Goal: Task Accomplishment & Management: Use online tool/utility

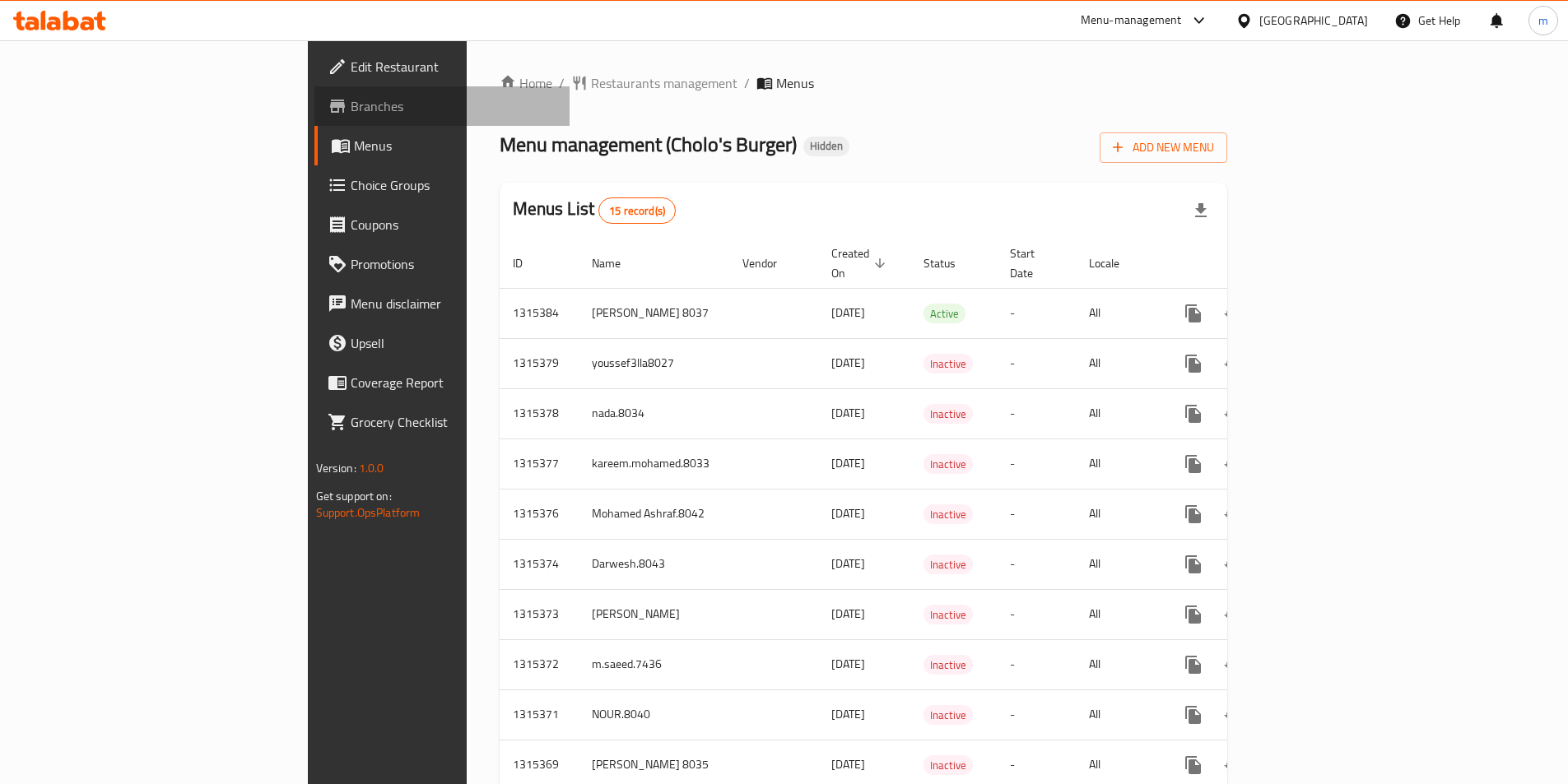
click at [350, 101] on span "Branches" at bounding box center [453, 105] width 206 height 20
click at [1214, 155] on span "Add New Menu" at bounding box center [1163, 148] width 102 height 20
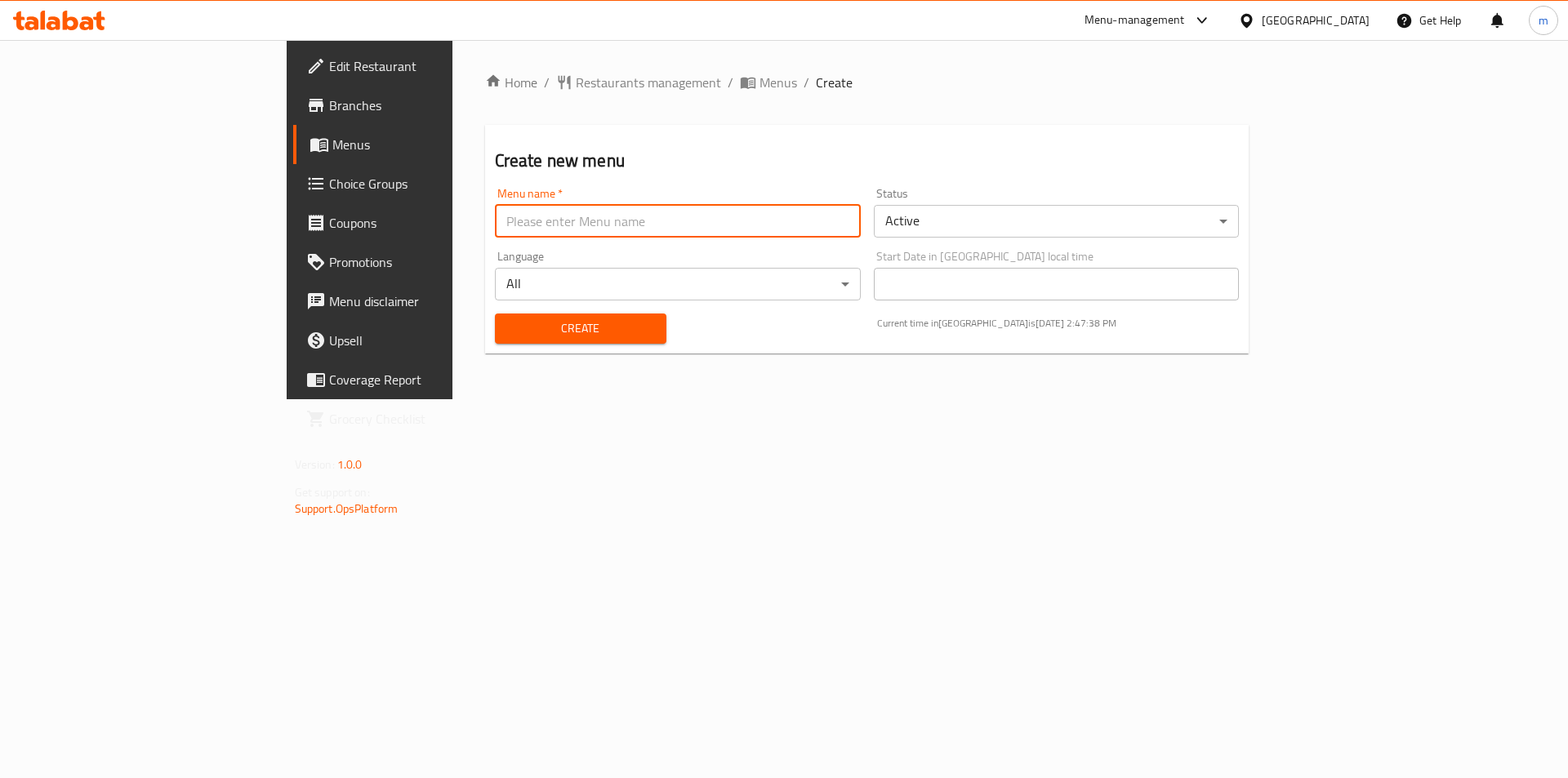
click at [527, 236] on input "text" at bounding box center [678, 221] width 366 height 32
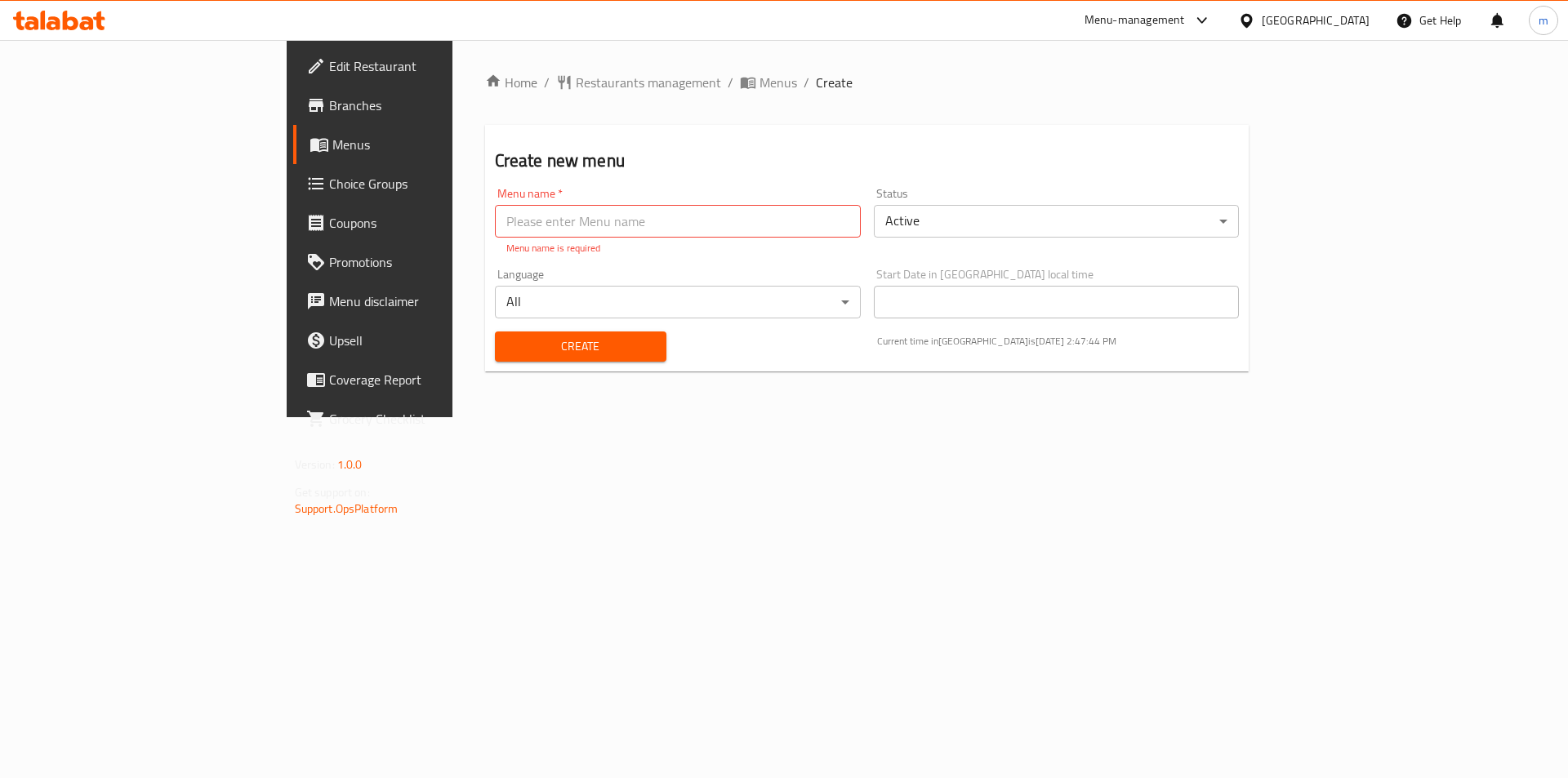
click at [501, 326] on div "Create" at bounding box center [581, 346] width 191 height 50
click at [502, 232] on input "text" at bounding box center [678, 221] width 366 height 32
click at [508, 227] on input "text" at bounding box center [678, 221] width 366 height 32
type input "ة"
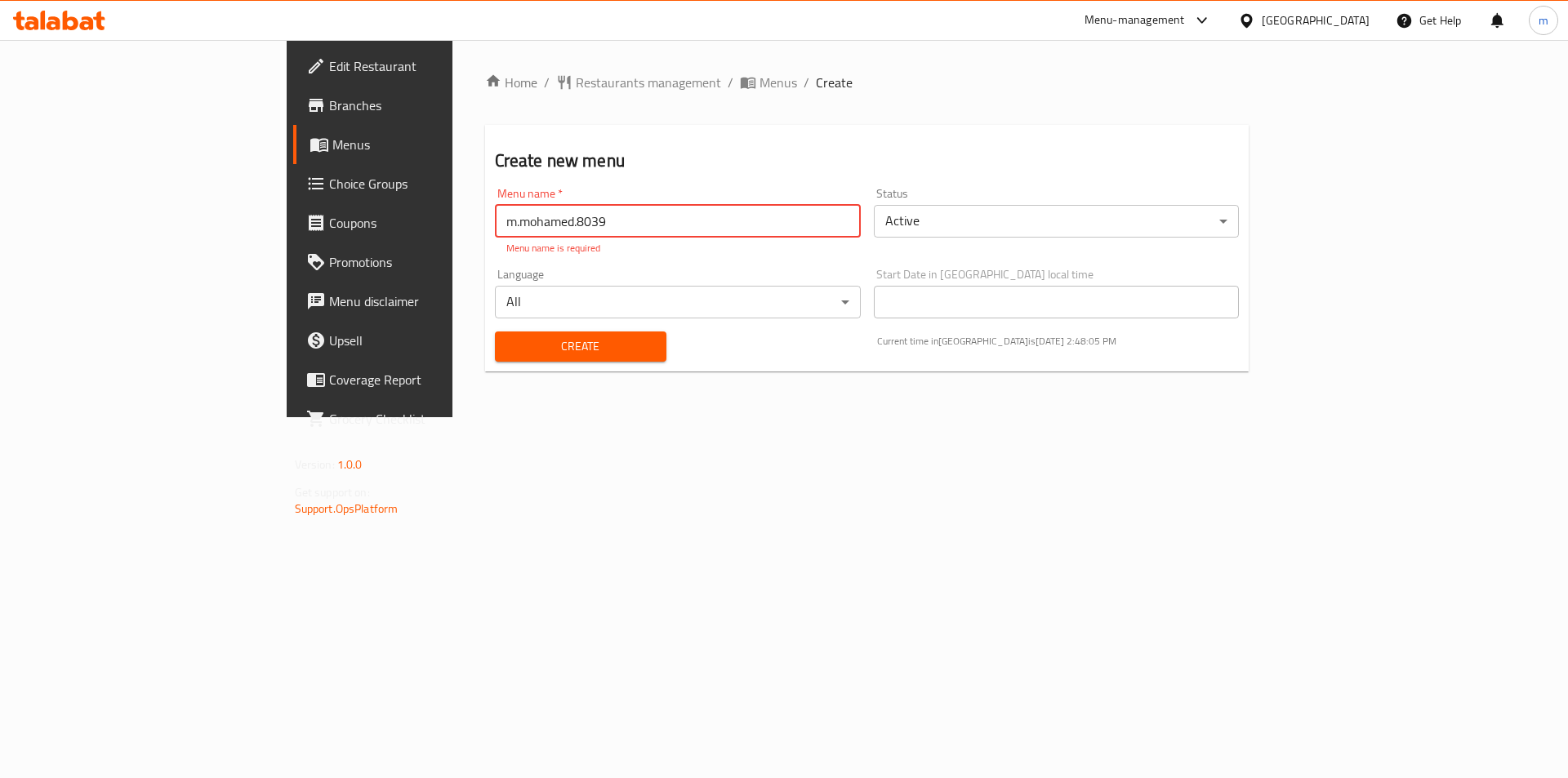
type input "m.mohamed.8039"
click at [495, 332] on button "Create" at bounding box center [581, 346] width 172 height 30
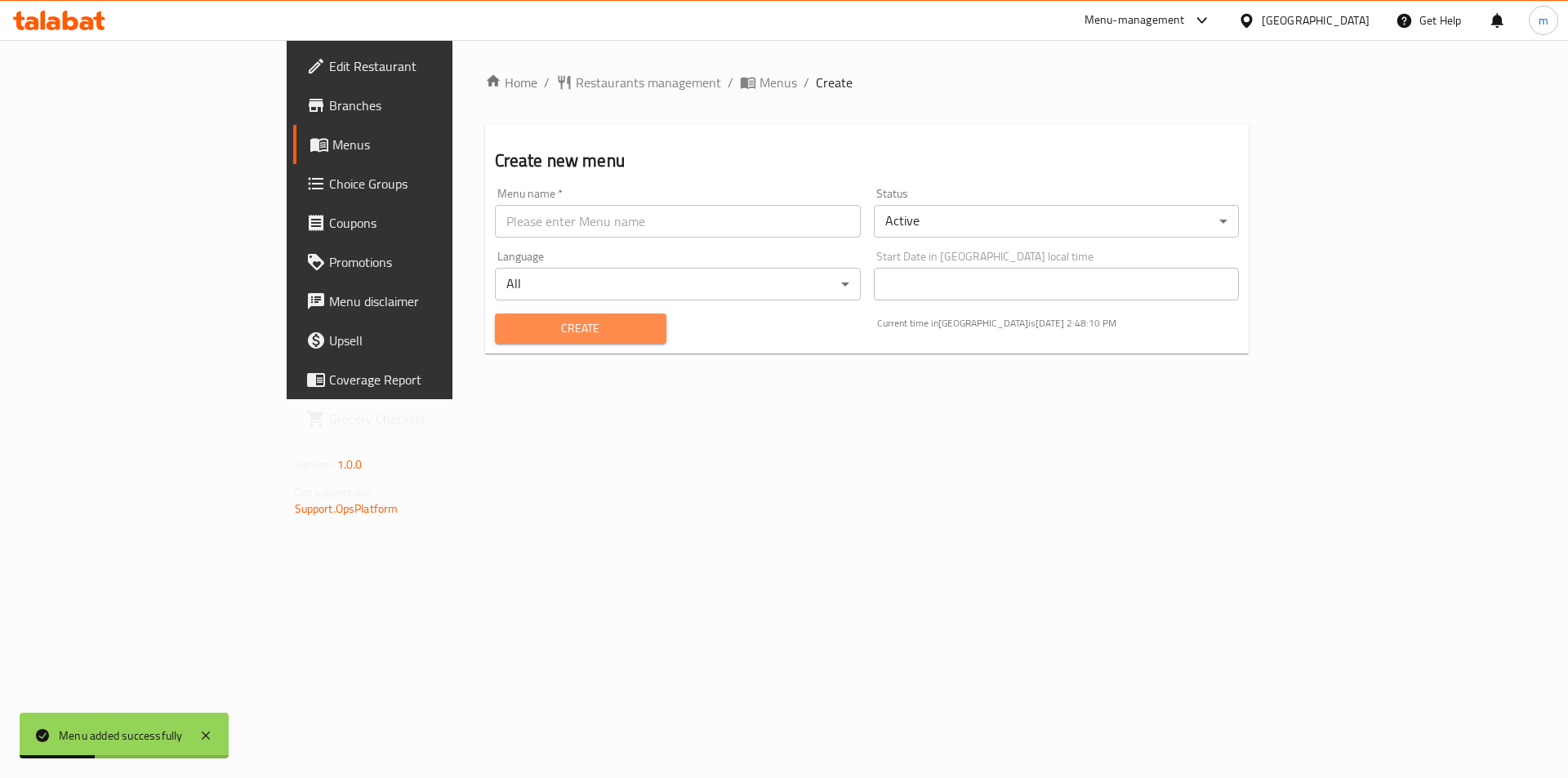
click at [498, 339] on button "Create" at bounding box center [581, 328] width 172 height 30
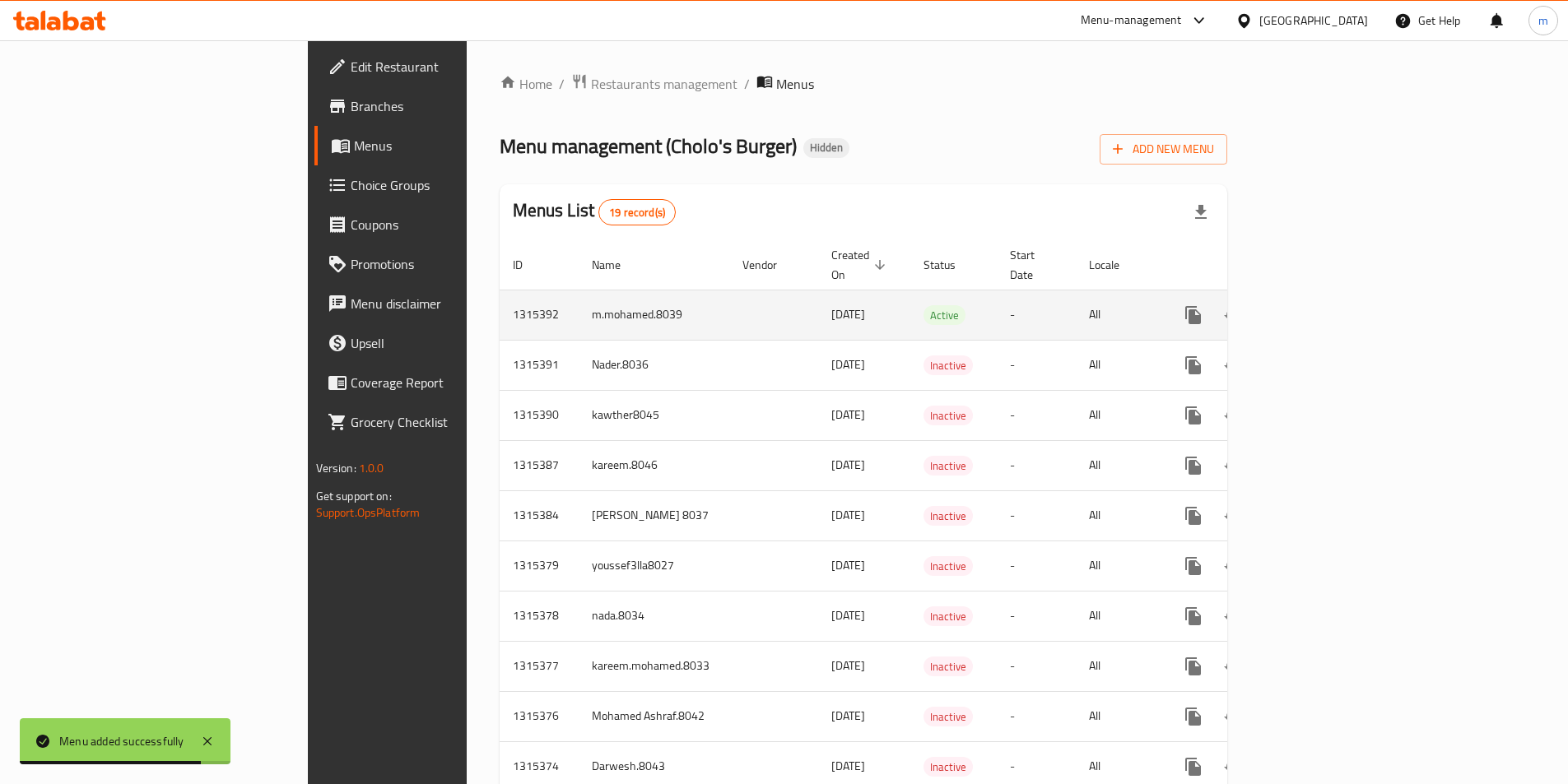
click at [1319, 307] on icon "enhanced table" at bounding box center [1312, 315] width 15 height 15
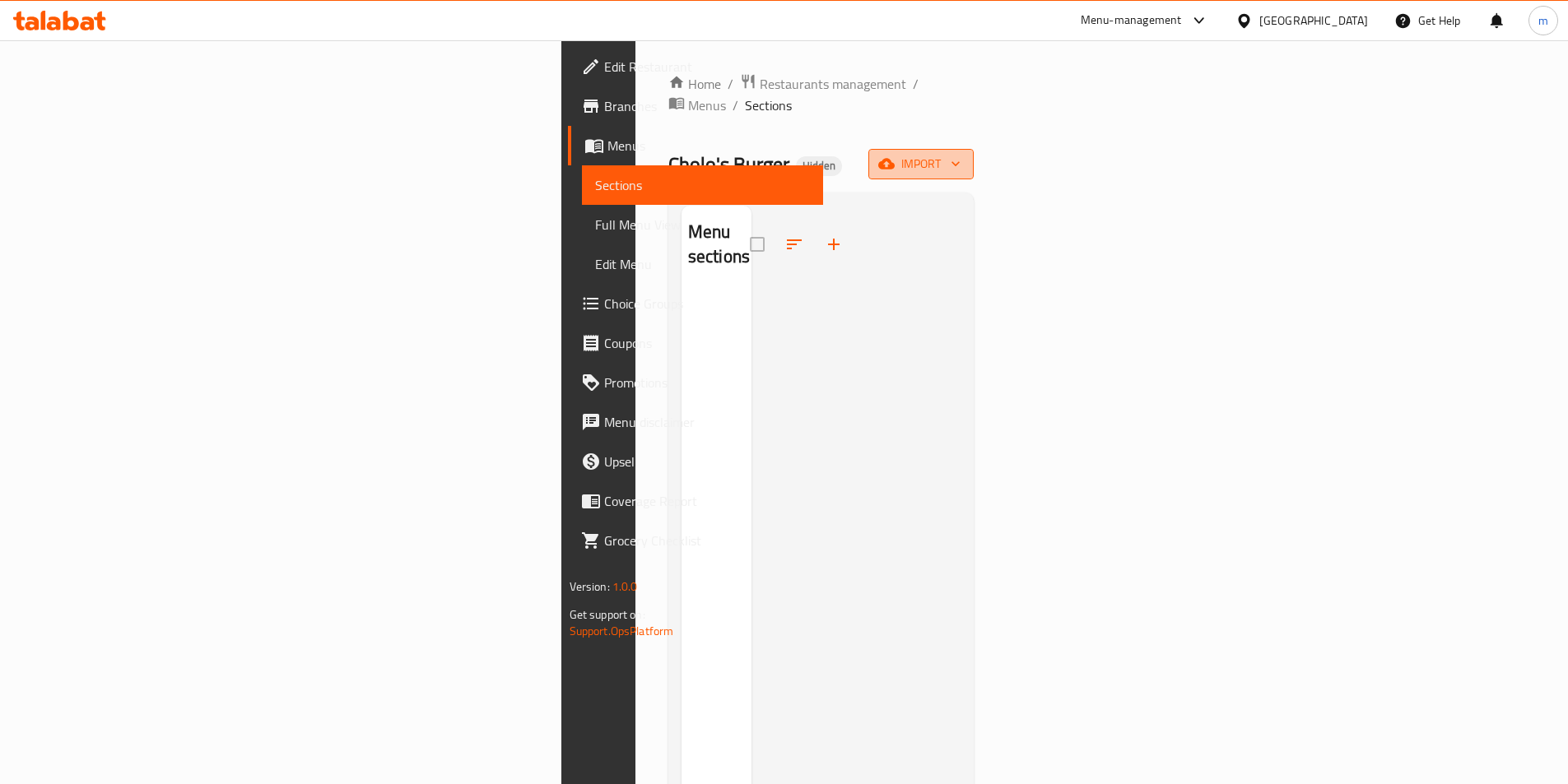
click at [961, 154] on span "import" at bounding box center [920, 164] width 79 height 20
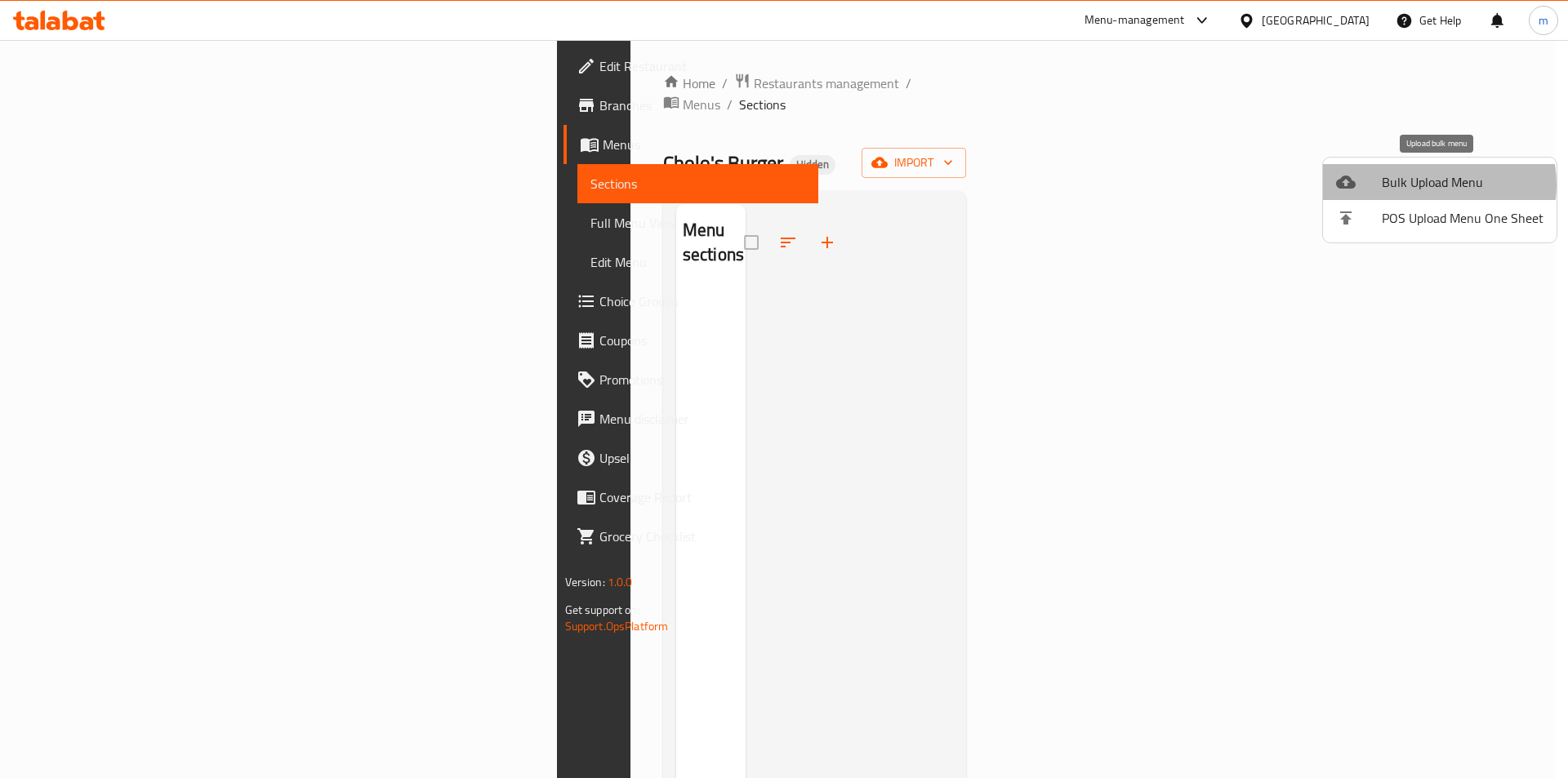
click at [1426, 185] on span "Bulk Upload Menu" at bounding box center [1463, 181] width 162 height 19
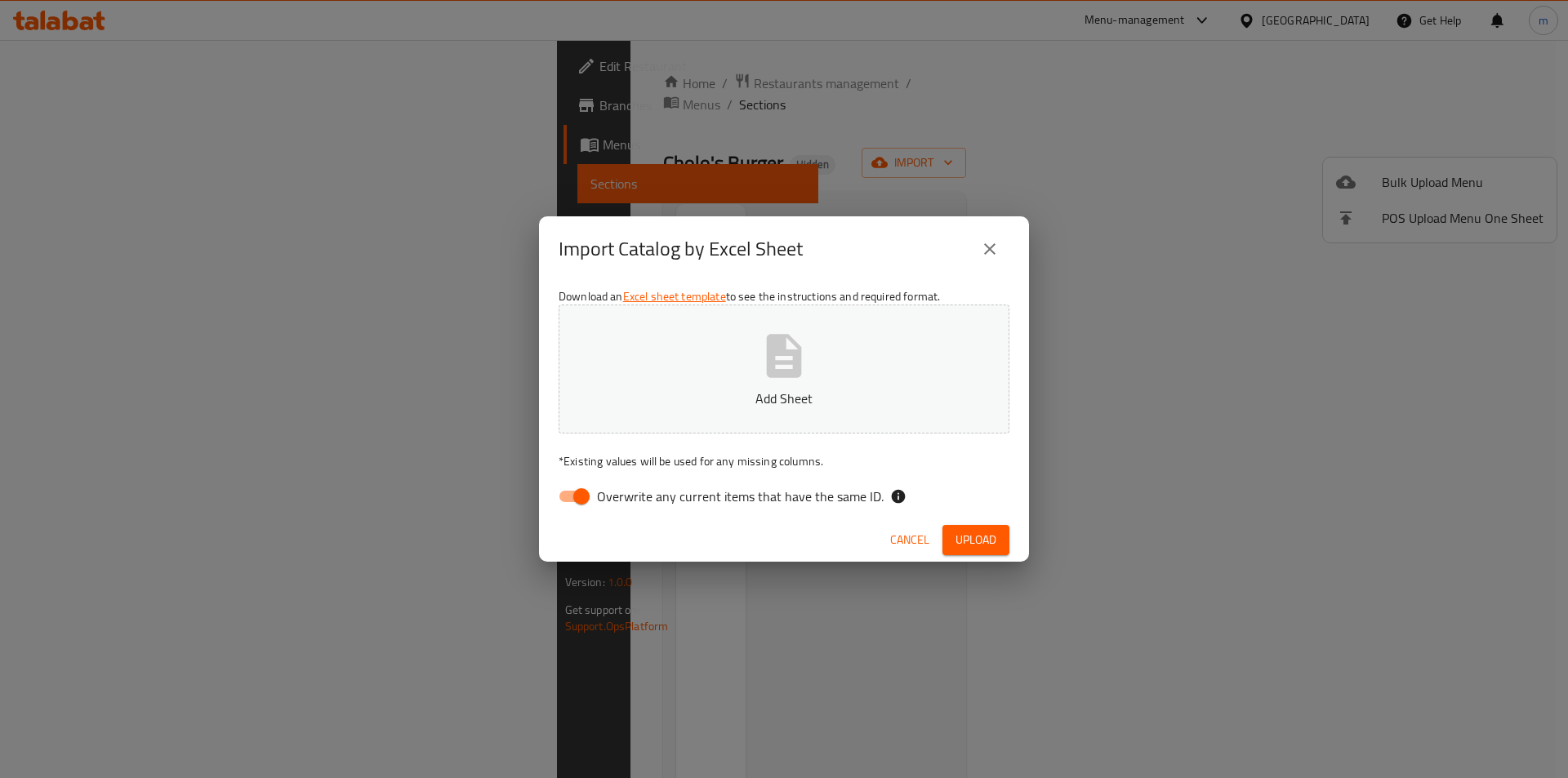
click at [739, 495] on span "Overwrite any current items that have the same ID." at bounding box center [741, 495] width 287 height 19
click at [628, 495] on input "Overwrite any current items that have the same ID." at bounding box center [582, 496] width 93 height 31
checkbox input "false"
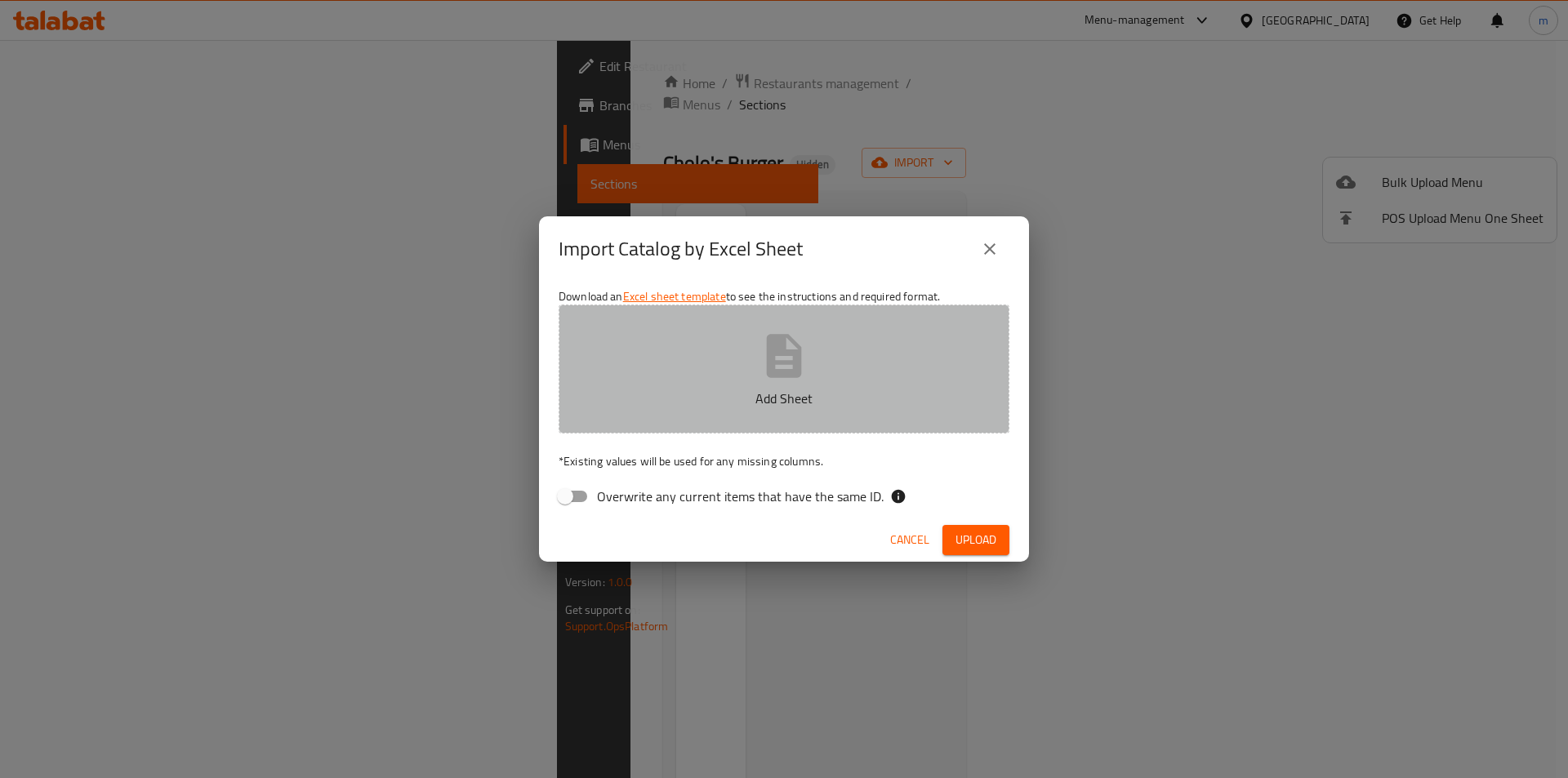
click at [766, 360] on icon "button" at bounding box center [784, 356] width 53 height 53
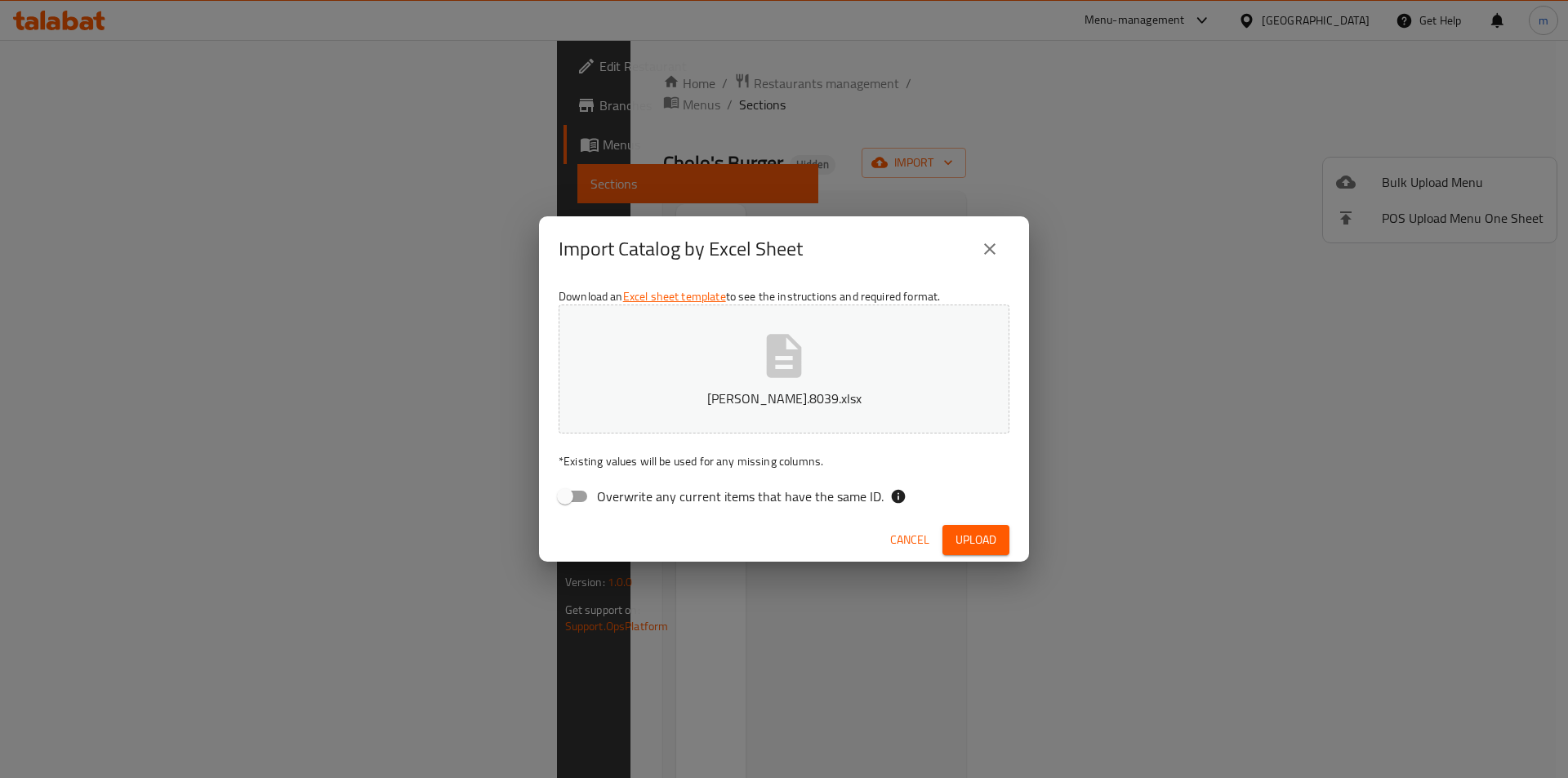
click at [956, 526] on button "Upload" at bounding box center [975, 540] width 67 height 30
click at [986, 245] on icon "close" at bounding box center [989, 249] width 11 height 11
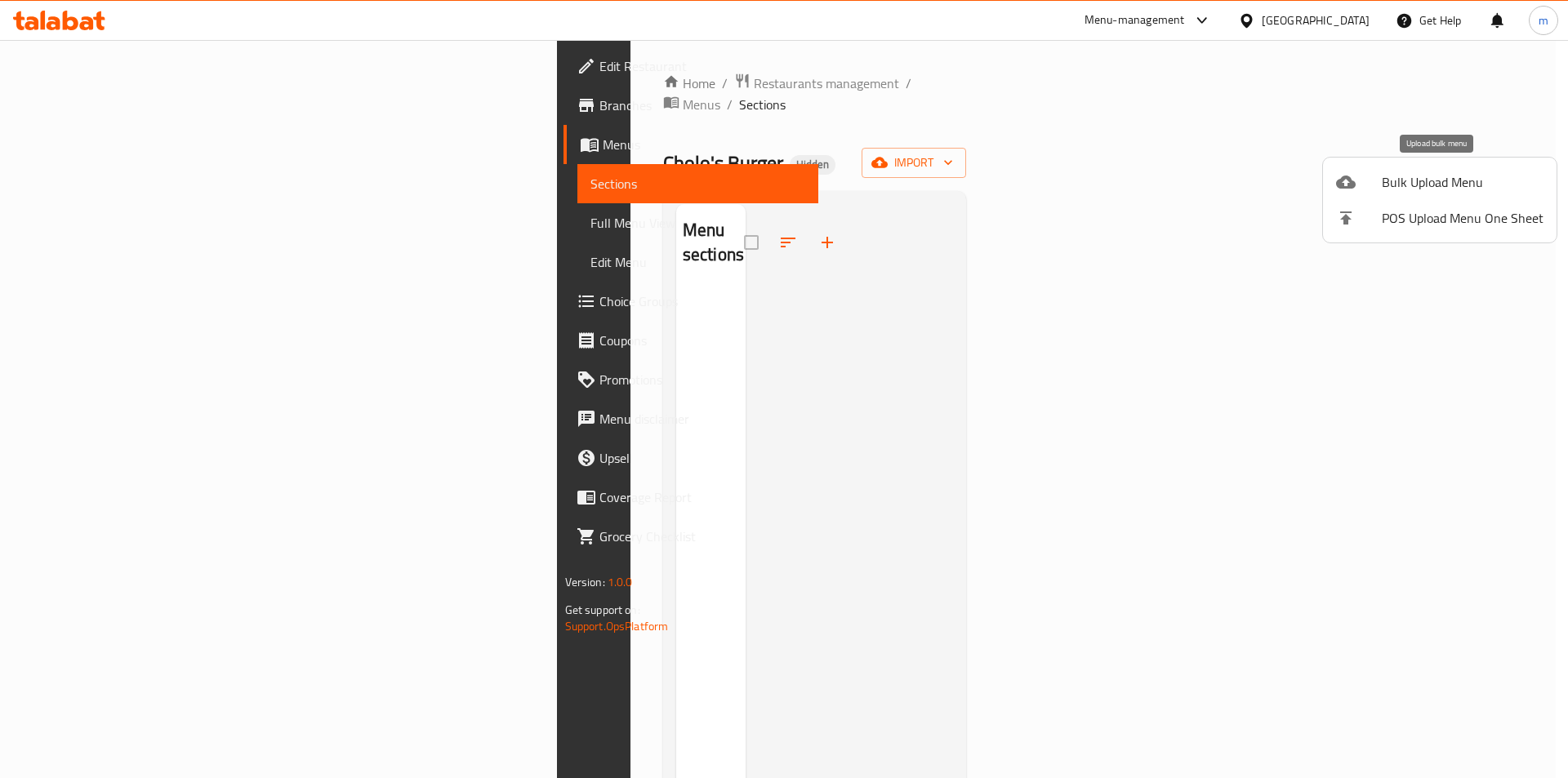
click at [1371, 181] on div at bounding box center [1358, 181] width 45 height 19
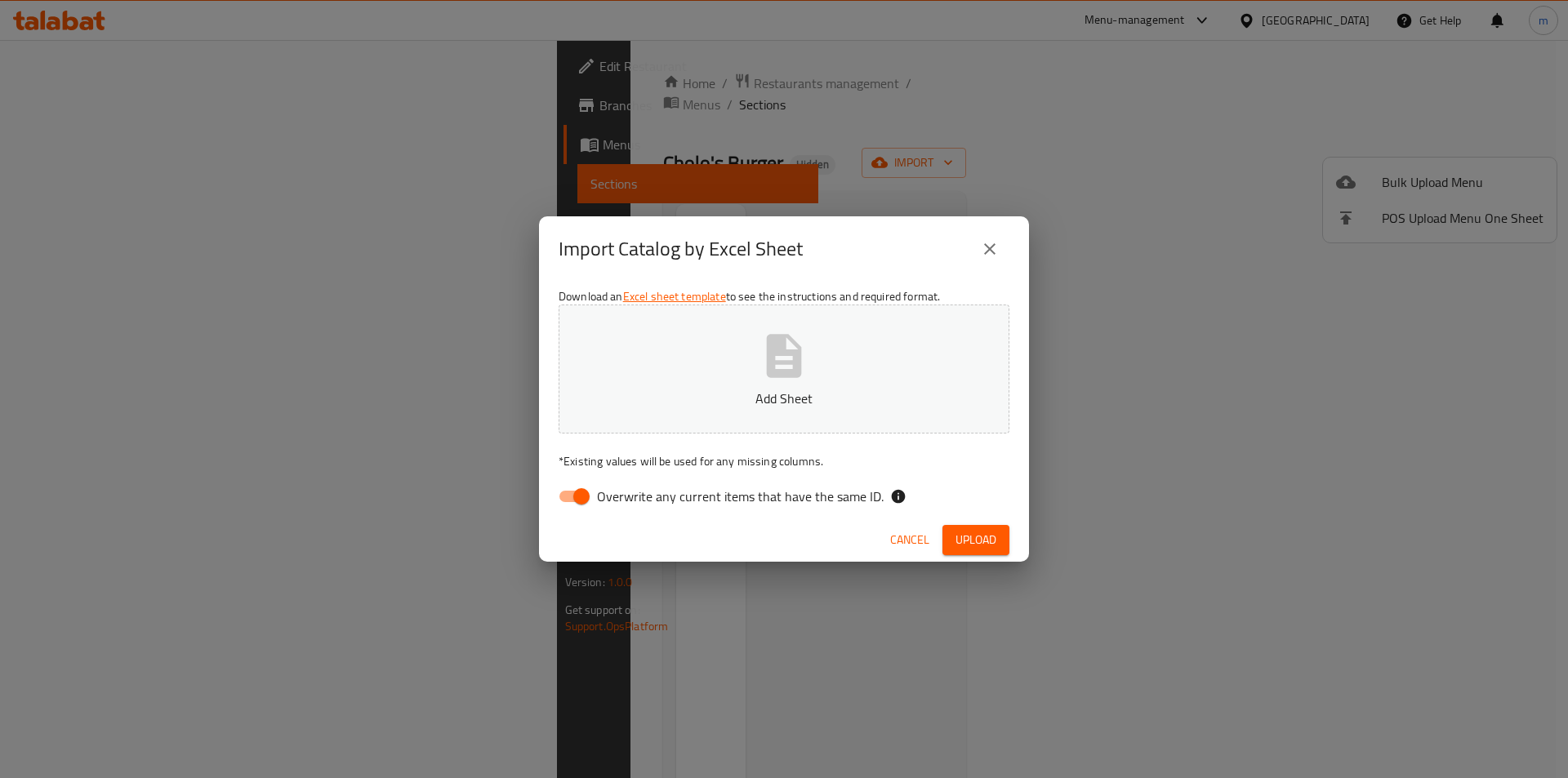
click at [666, 493] on span "Overwrite any current items that have the same ID." at bounding box center [741, 495] width 287 height 19
click at [628, 493] on input "Overwrite any current items that have the same ID." at bounding box center [582, 496] width 93 height 31
checkbox input "false"
click at [705, 375] on button "Add Sheet" at bounding box center [784, 370] width 451 height 129
click at [972, 535] on span "Upload" at bounding box center [976, 540] width 41 height 20
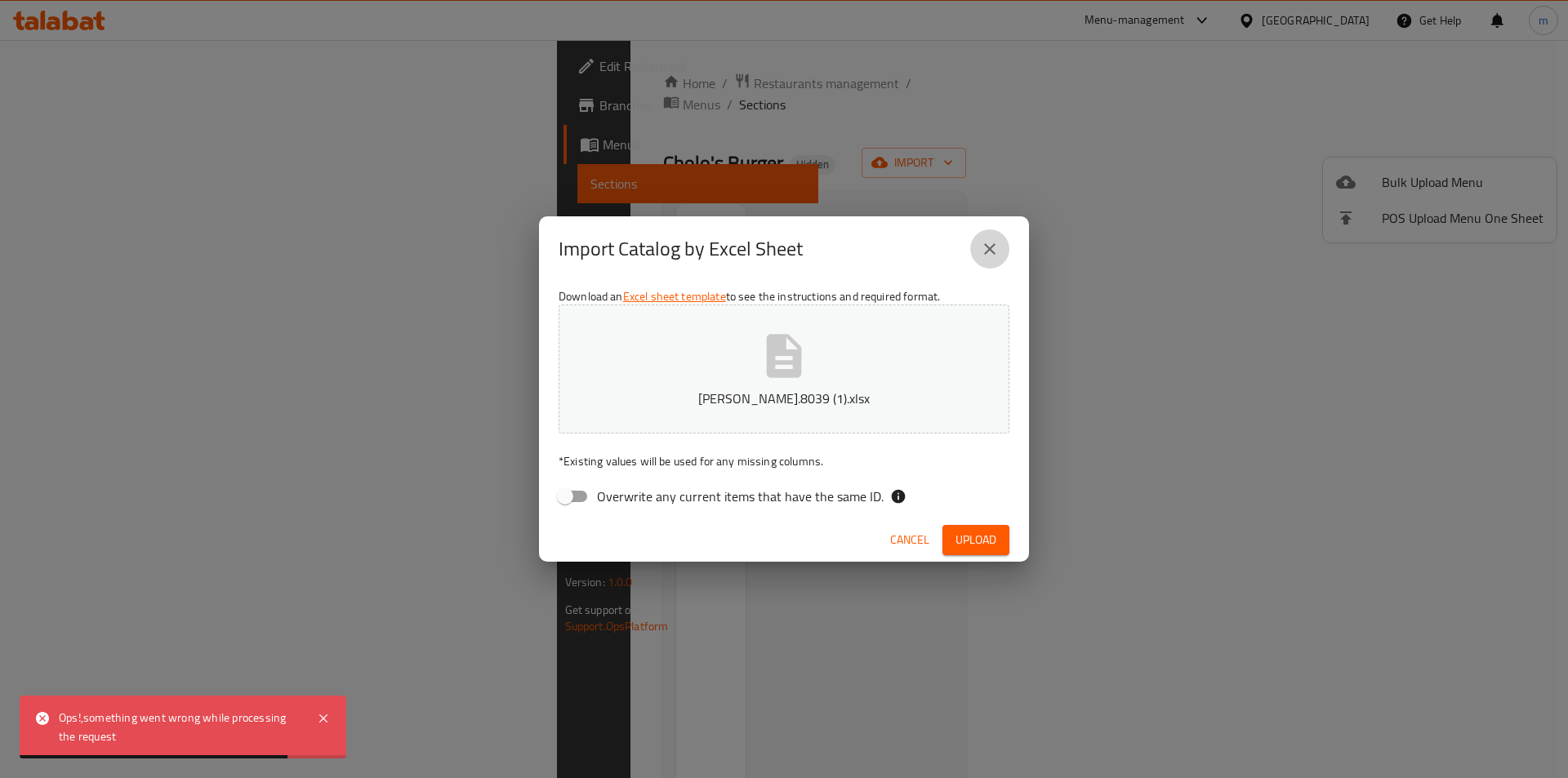
click at [998, 239] on icon "close" at bounding box center [989, 249] width 19 height 19
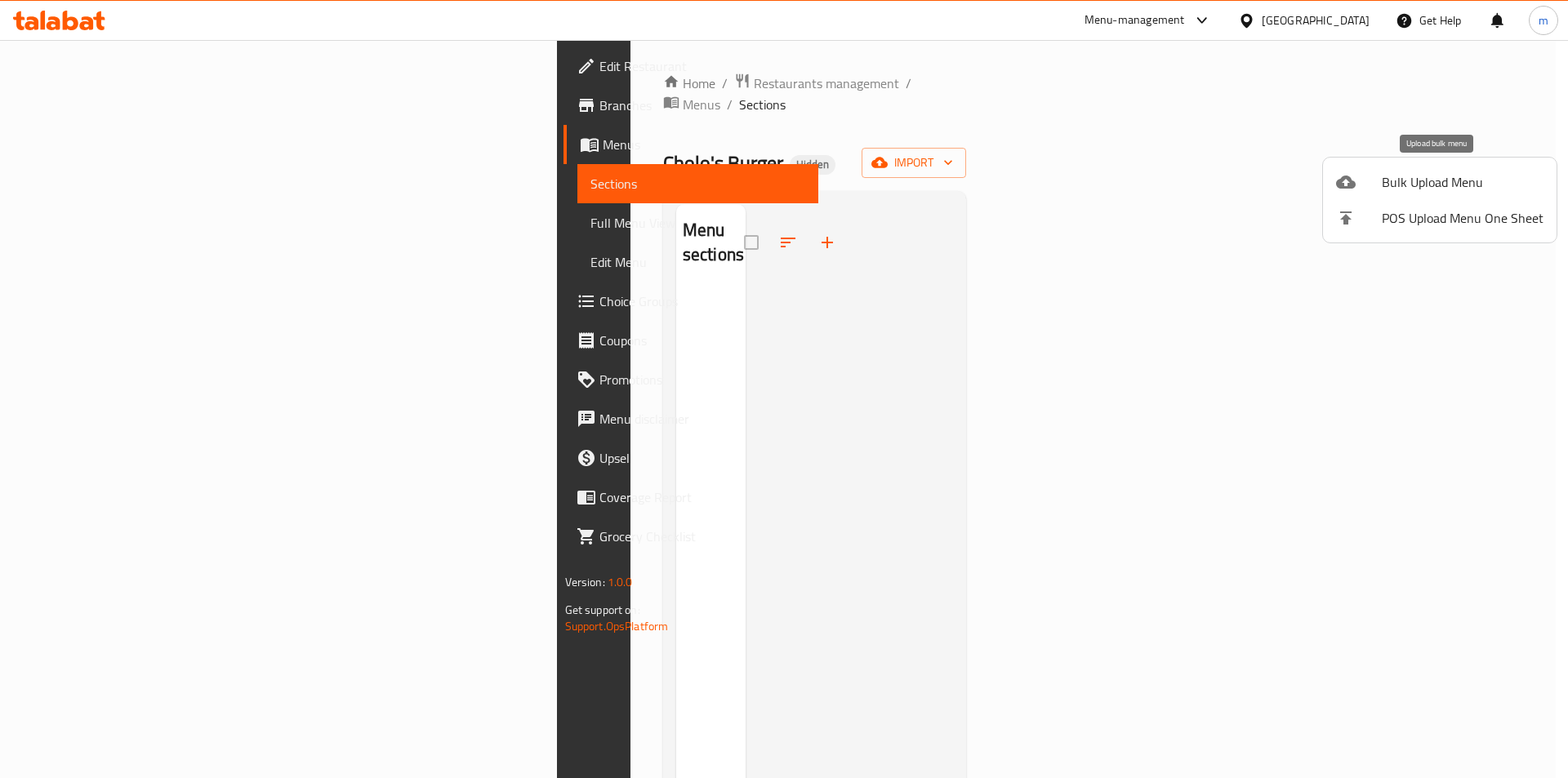
click at [1396, 172] on span "Bulk Upload Menu" at bounding box center [1463, 181] width 162 height 19
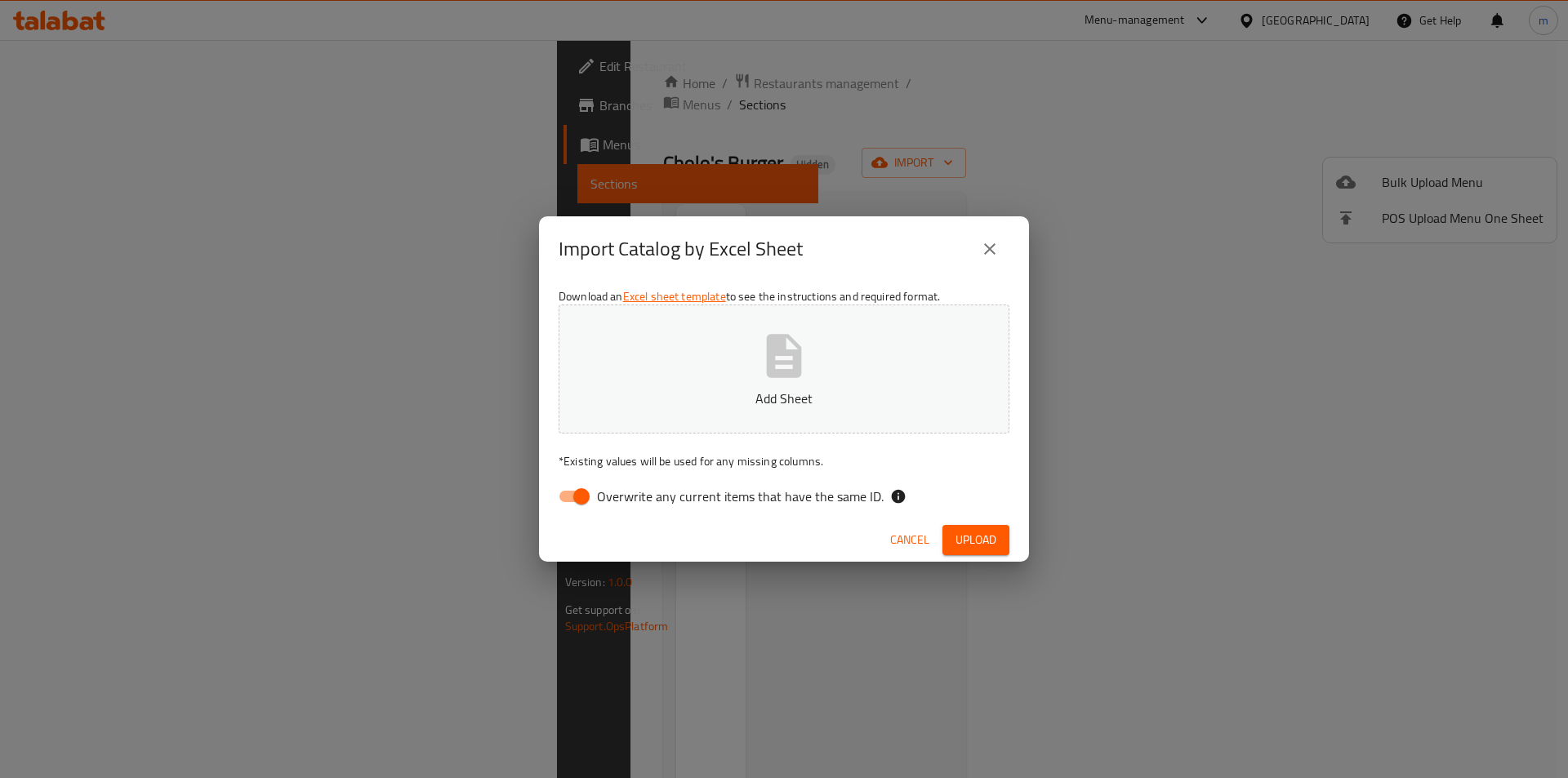
click at [716, 486] on span "Overwrite any current items that have the same ID." at bounding box center [741, 495] width 287 height 19
click at [628, 484] on input "Overwrite any current items that have the same ID." at bounding box center [582, 496] width 93 height 31
checkbox input "false"
click at [990, 242] on icon "close" at bounding box center [989, 249] width 19 height 19
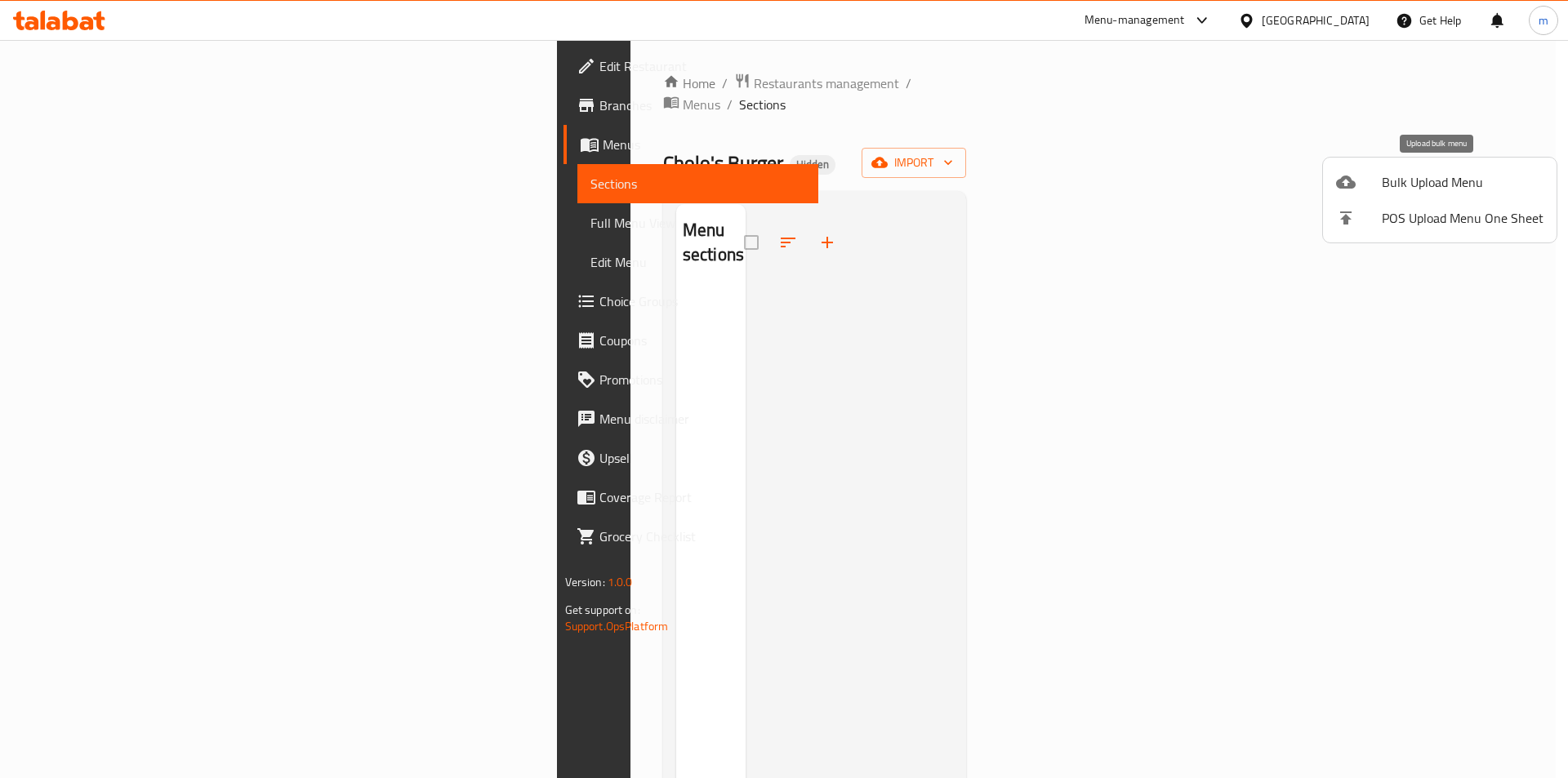
click at [1379, 192] on li "Bulk Upload Menu" at bounding box center [1439, 182] width 234 height 36
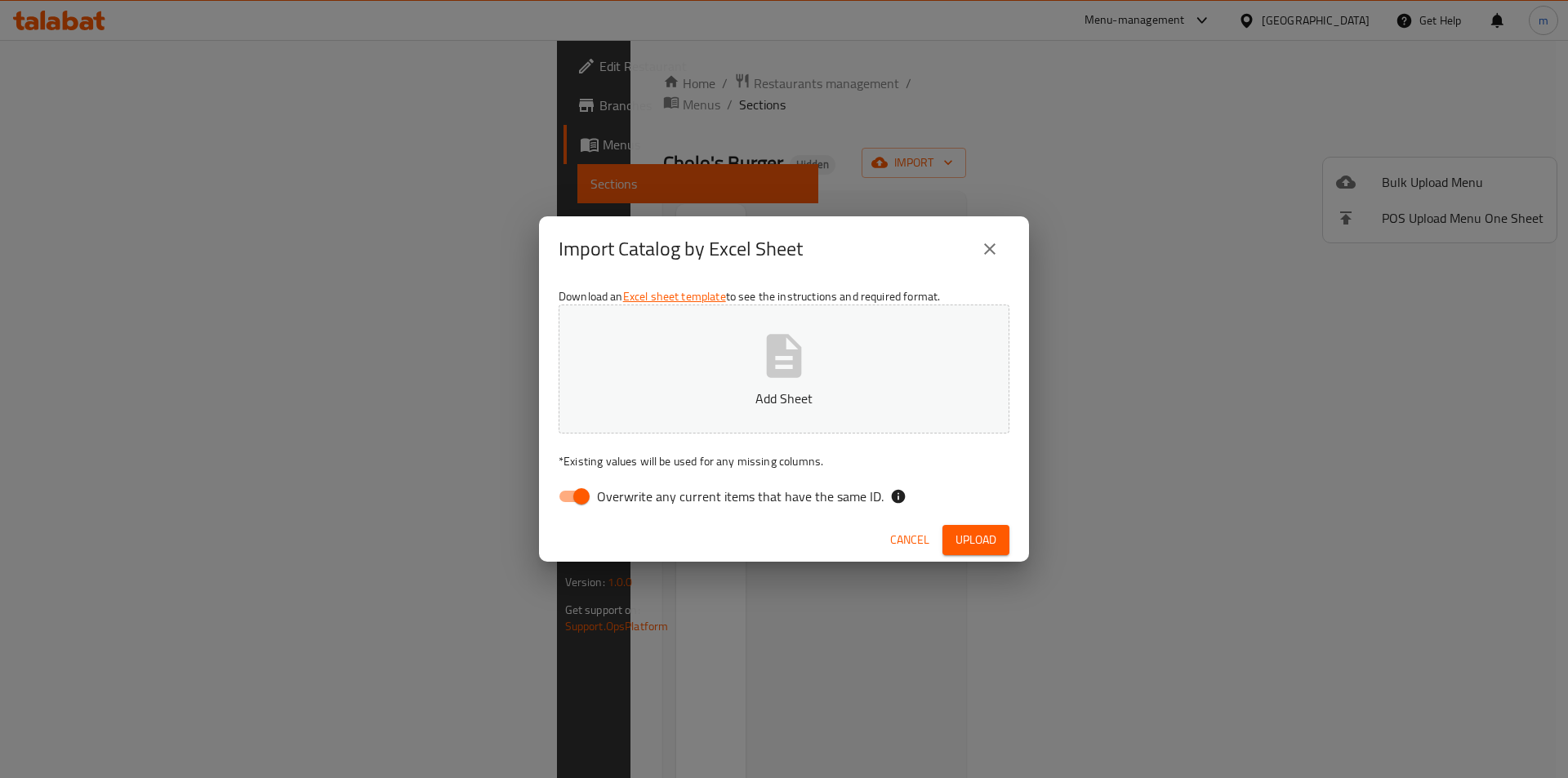
click at [668, 501] on span "Overwrite any current items that have the same ID." at bounding box center [741, 495] width 287 height 19
click at [628, 501] on input "Overwrite any current items that have the same ID." at bounding box center [582, 496] width 93 height 31
checkbox input "false"
click at [668, 390] on p "Add Sheet" at bounding box center [784, 397] width 400 height 19
click at [961, 542] on span "Upload" at bounding box center [976, 540] width 41 height 20
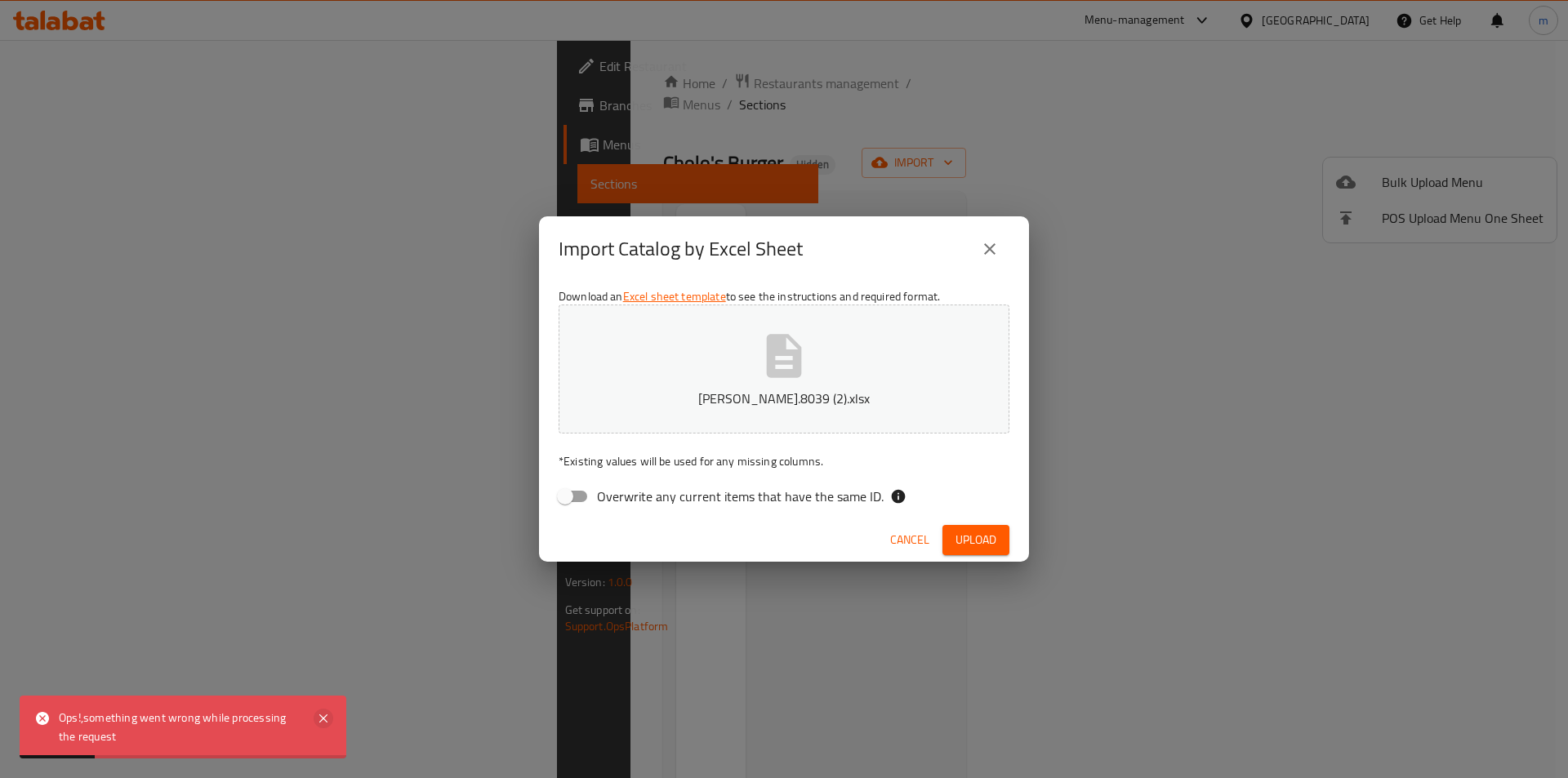
click at [320, 718] on icon at bounding box center [323, 718] width 19 height 19
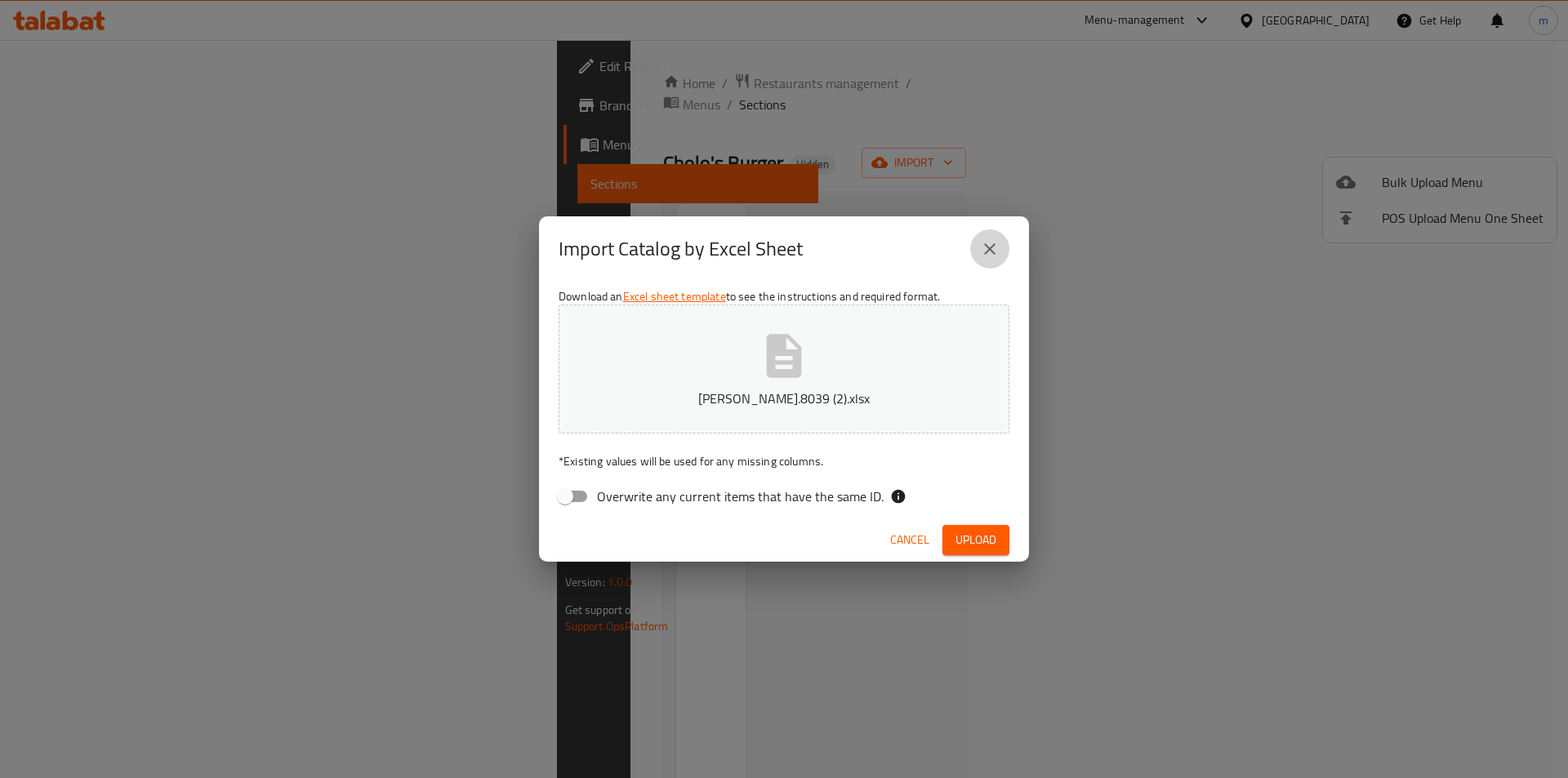
click at [997, 243] on icon "close" at bounding box center [989, 249] width 19 height 19
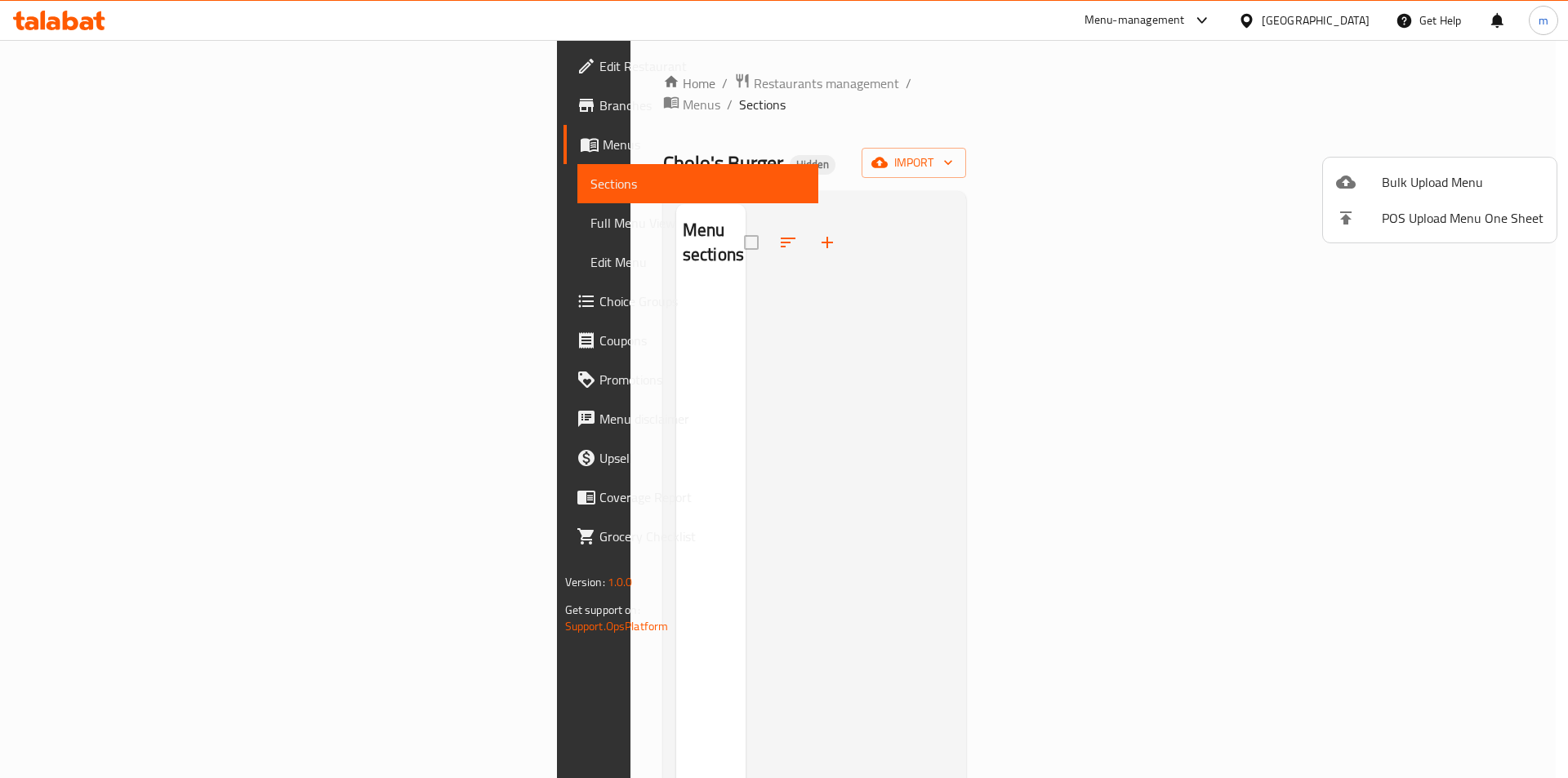
click at [1460, 129] on div at bounding box center [784, 389] width 1568 height 778
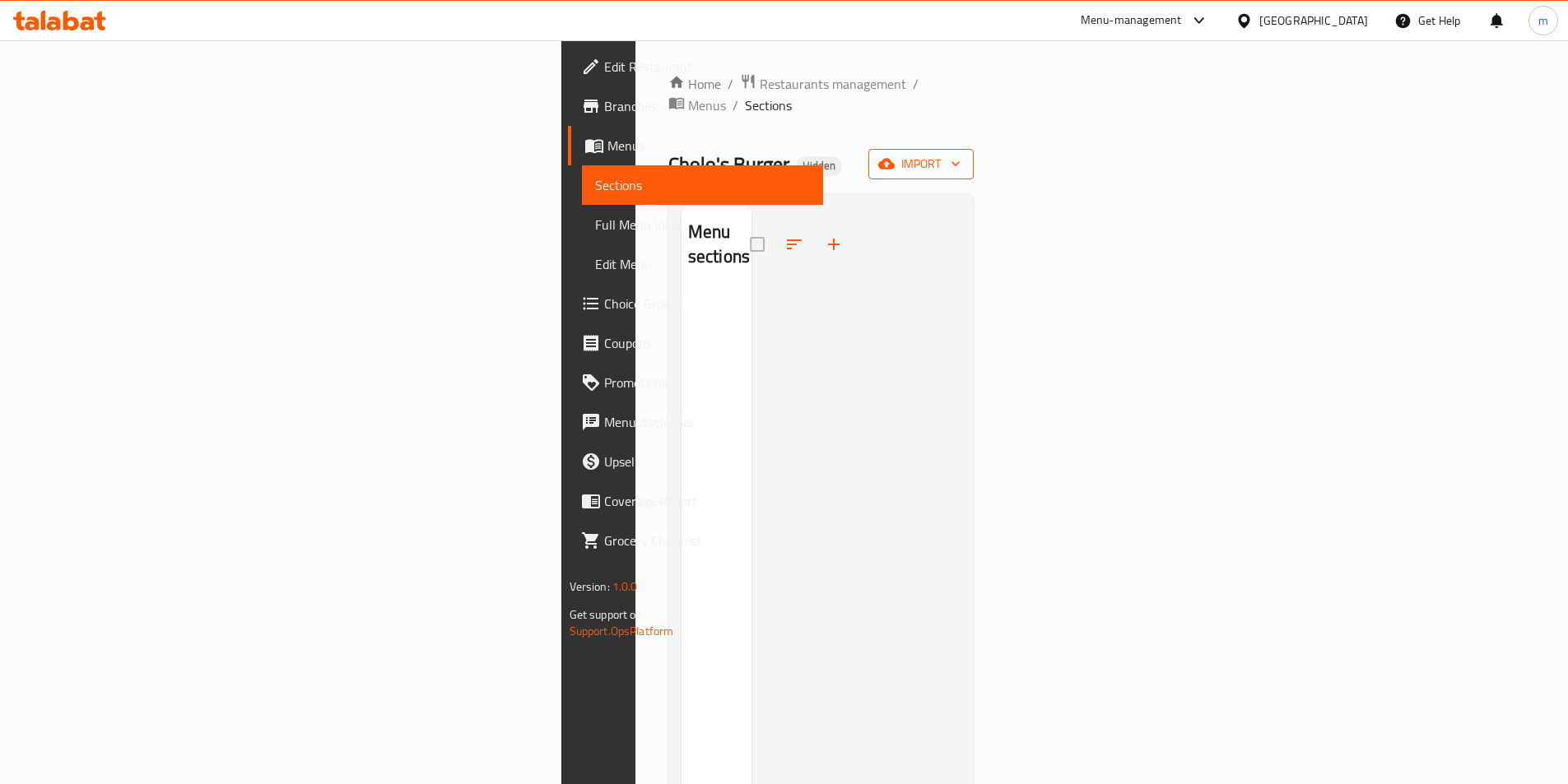
click at [961, 154] on span "import" at bounding box center [920, 164] width 79 height 20
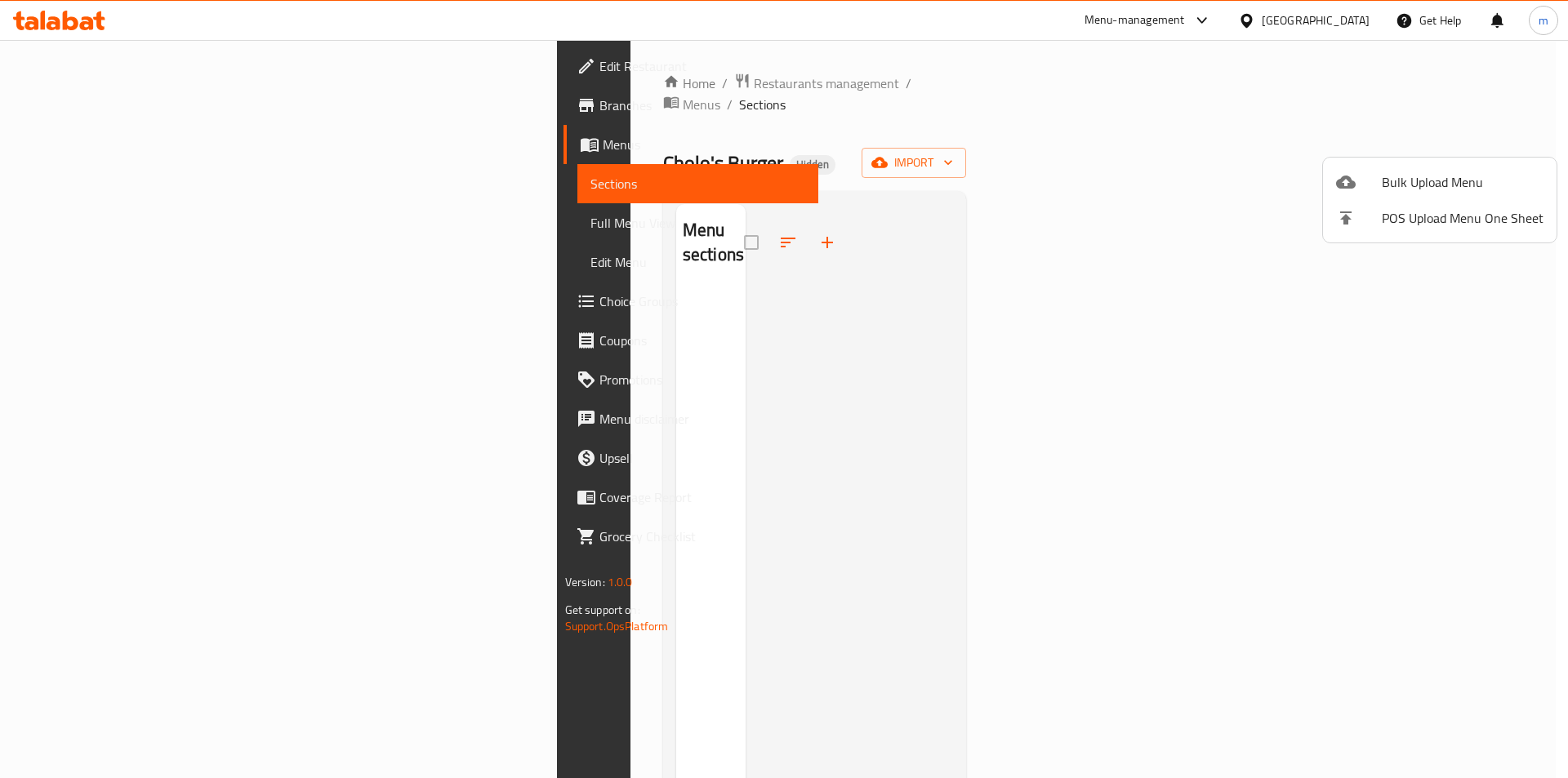
click at [1404, 172] on span "Bulk Upload Menu" at bounding box center [1463, 181] width 162 height 19
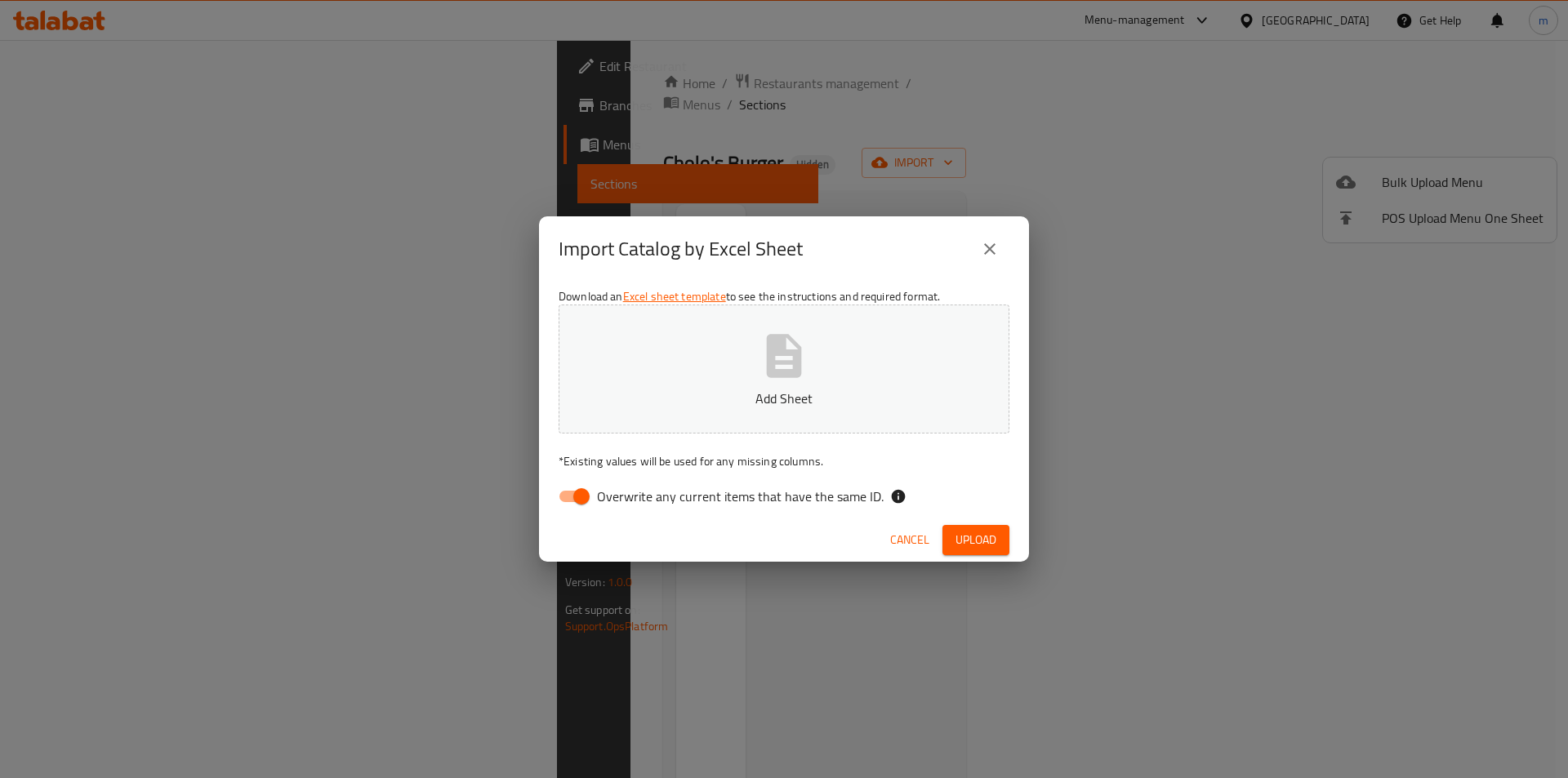
drag, startPoint x: 656, startPoint y: 493, endPoint x: 686, endPoint y: 461, distance: 43.9
click at [656, 491] on span "Overwrite any current items that have the same ID." at bounding box center [741, 495] width 287 height 19
click at [628, 491] on input "Overwrite any current items that have the same ID." at bounding box center [582, 496] width 93 height 31
checkbox input "false"
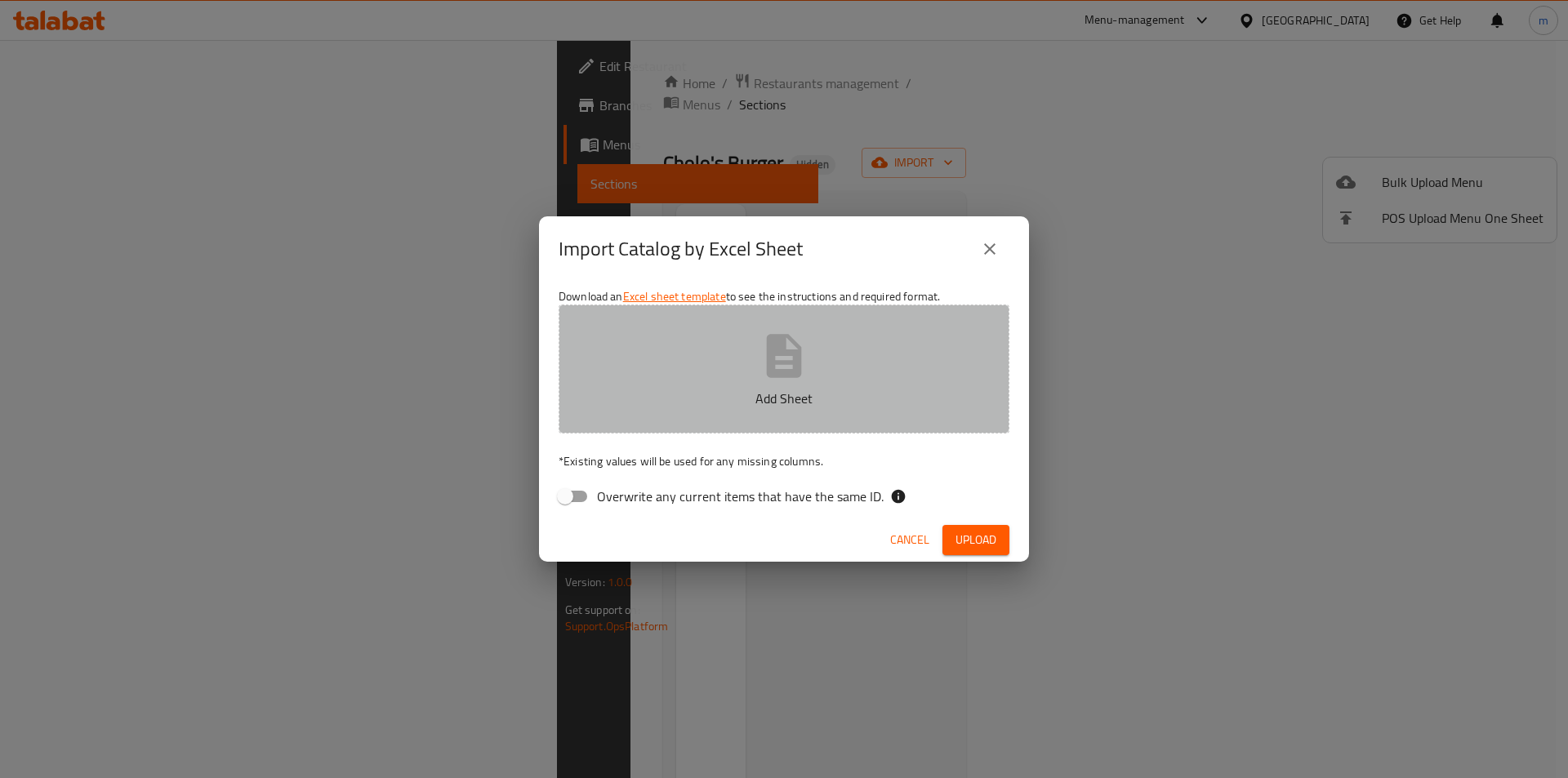
click at [752, 348] on button "Add Sheet" at bounding box center [784, 370] width 451 height 129
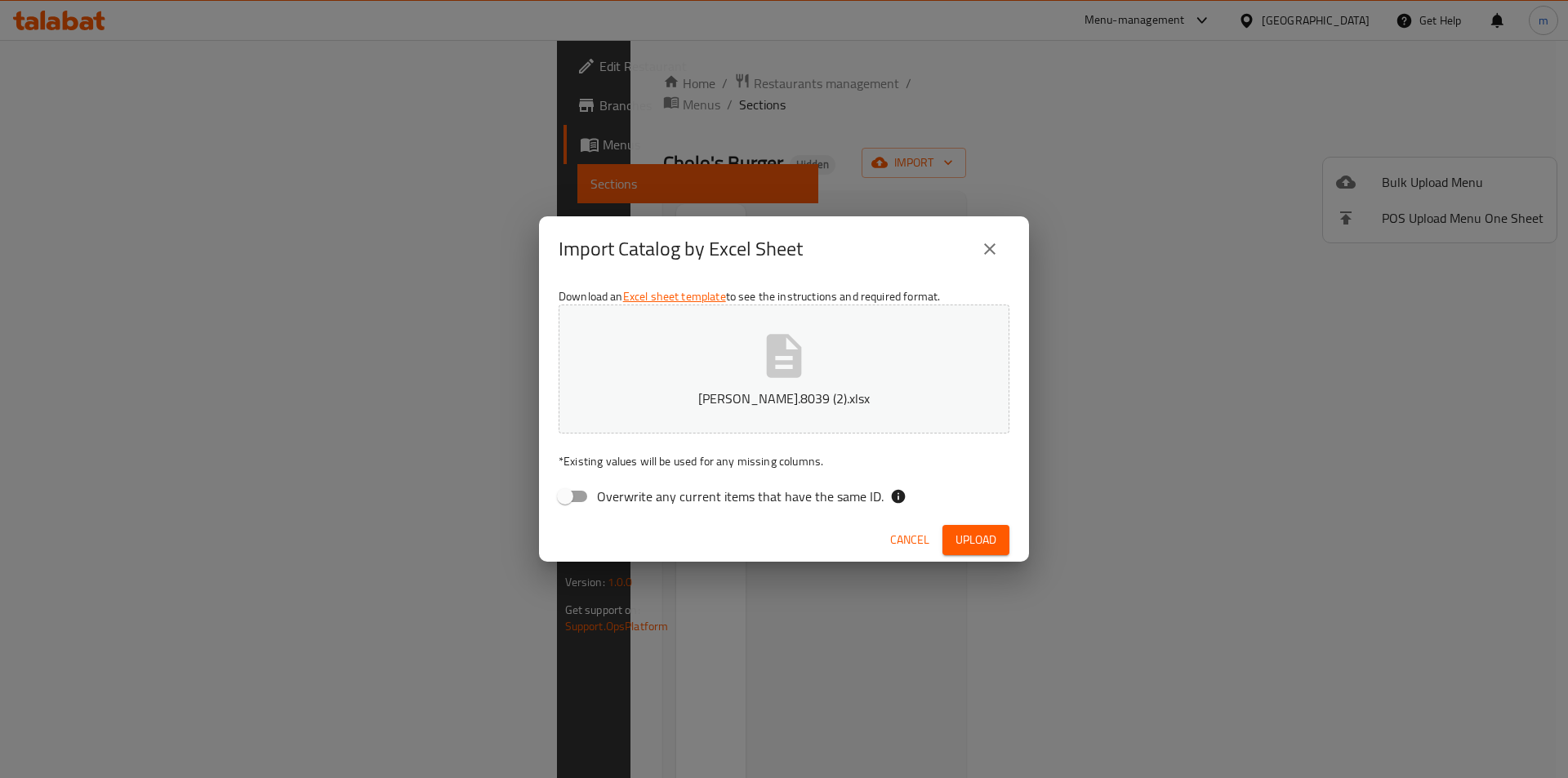
click at [950, 536] on button "Upload" at bounding box center [975, 540] width 67 height 30
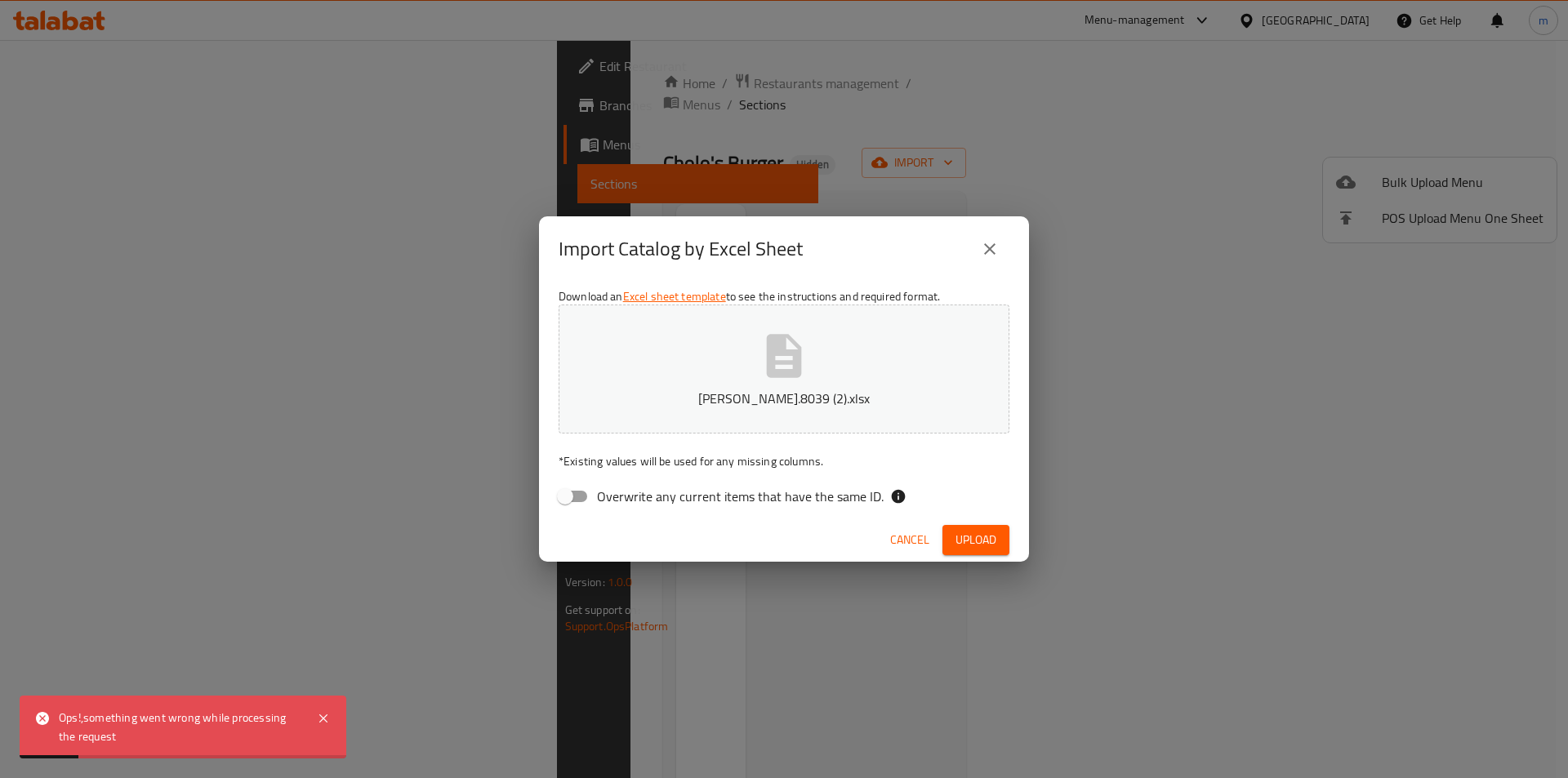
click at [990, 249] on icon "close" at bounding box center [989, 249] width 11 height 11
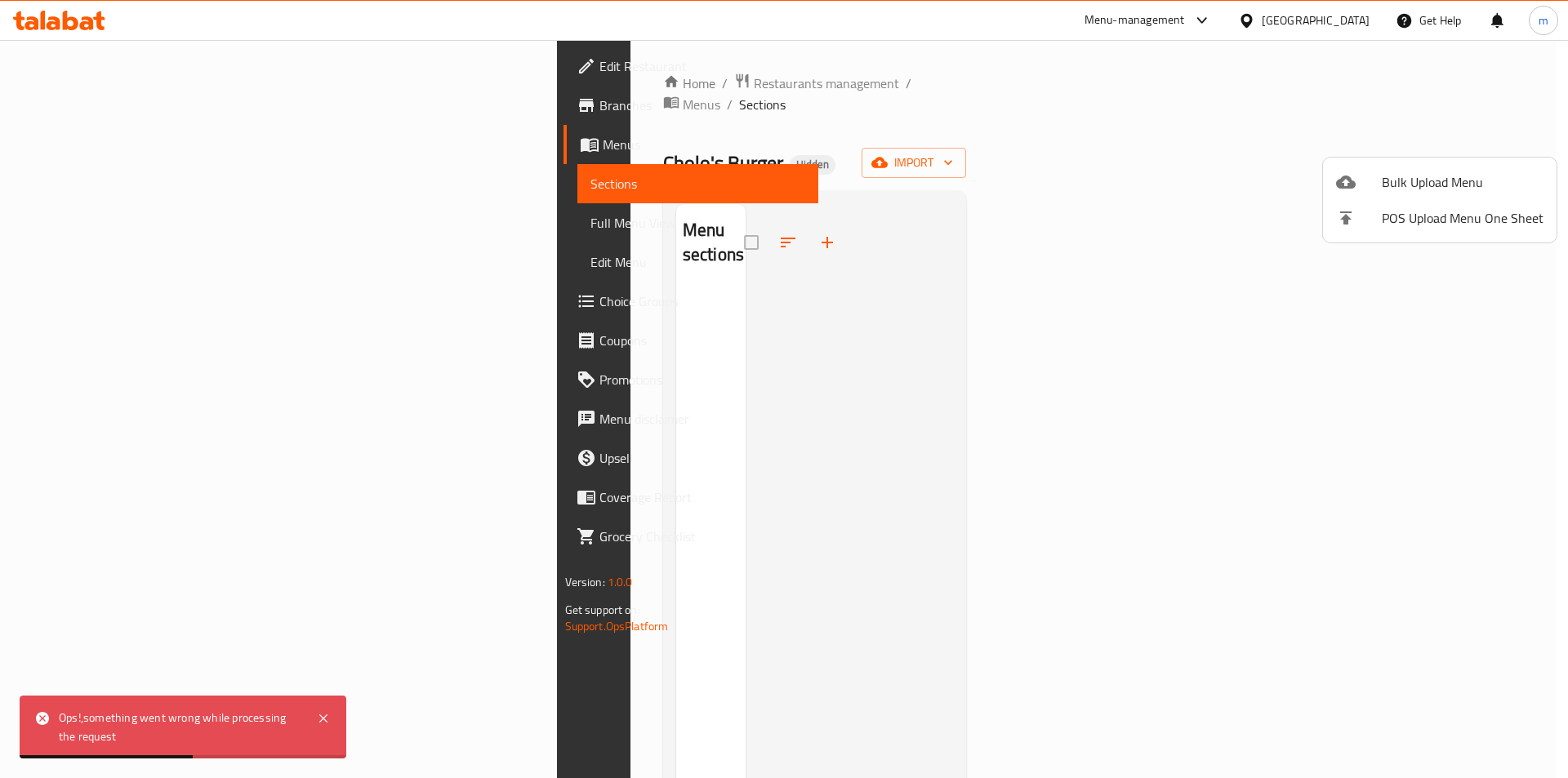
click at [97, 150] on div at bounding box center [784, 389] width 1568 height 778
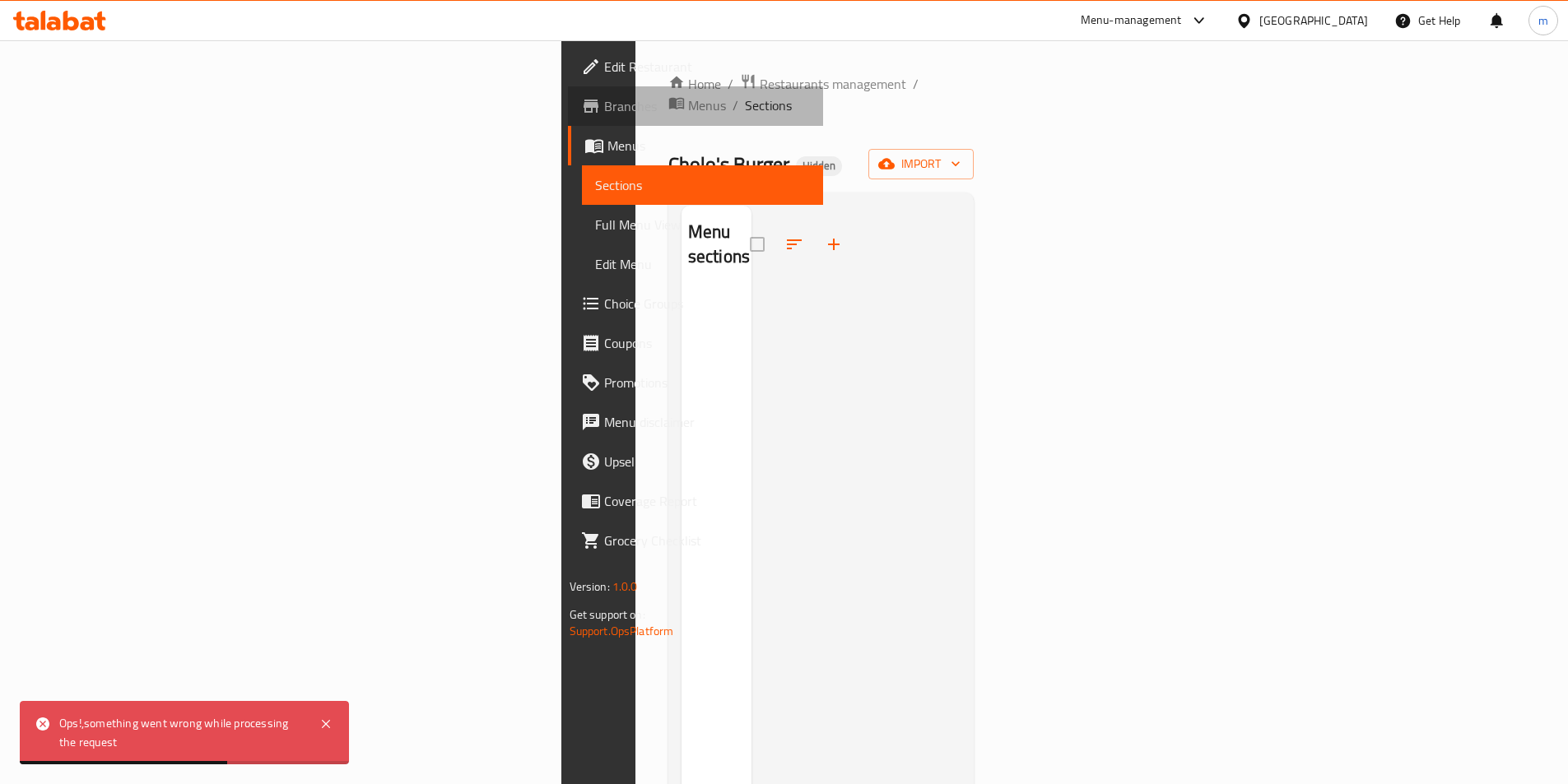
click at [604, 112] on span "Branches" at bounding box center [706, 105] width 206 height 20
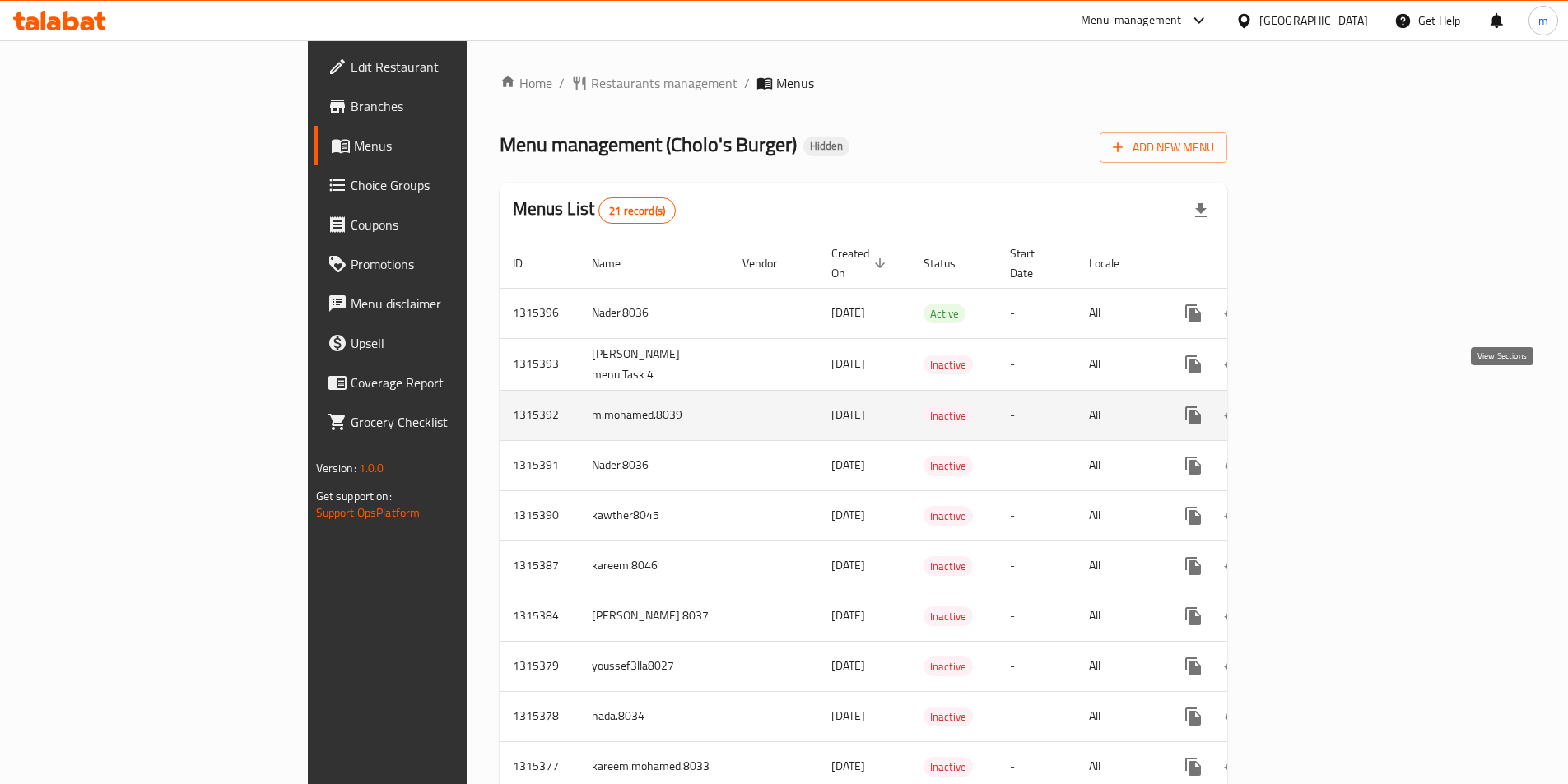
click at [1322, 406] on icon "enhanced table" at bounding box center [1312, 415] width 20 height 20
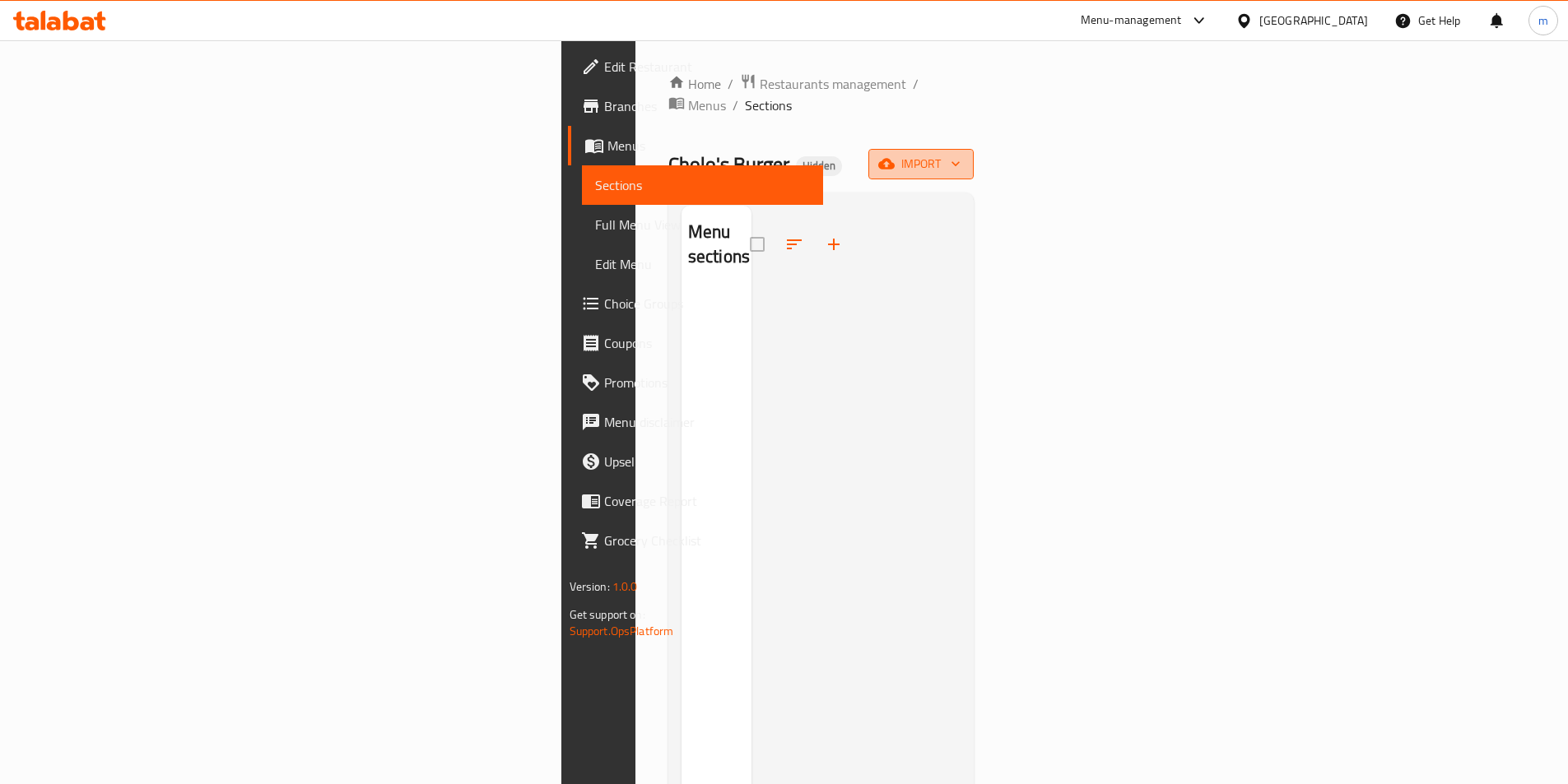
click at [961, 154] on span "import" at bounding box center [920, 164] width 79 height 20
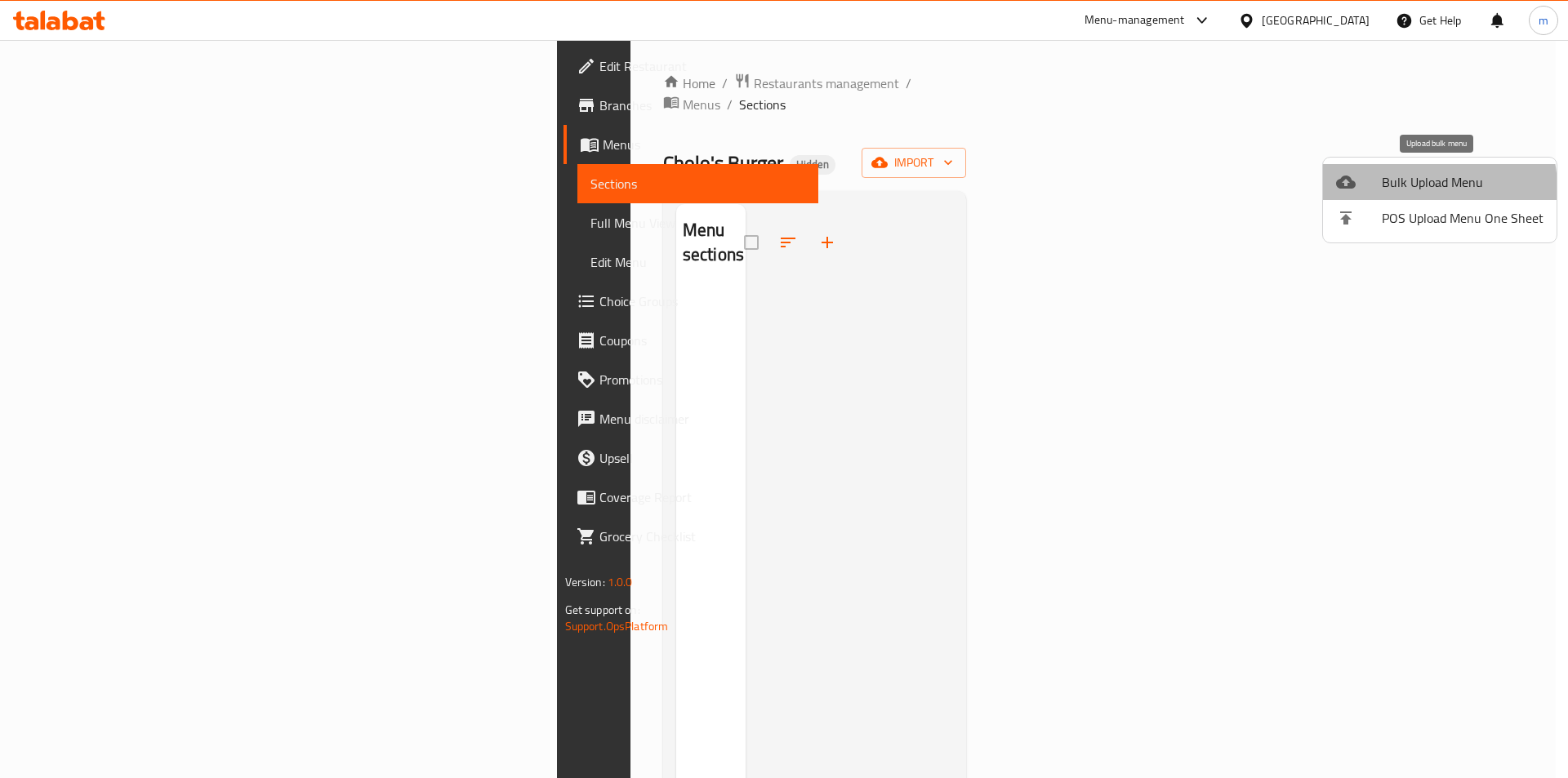
click at [1412, 188] on span "Bulk Upload Menu" at bounding box center [1463, 181] width 162 height 19
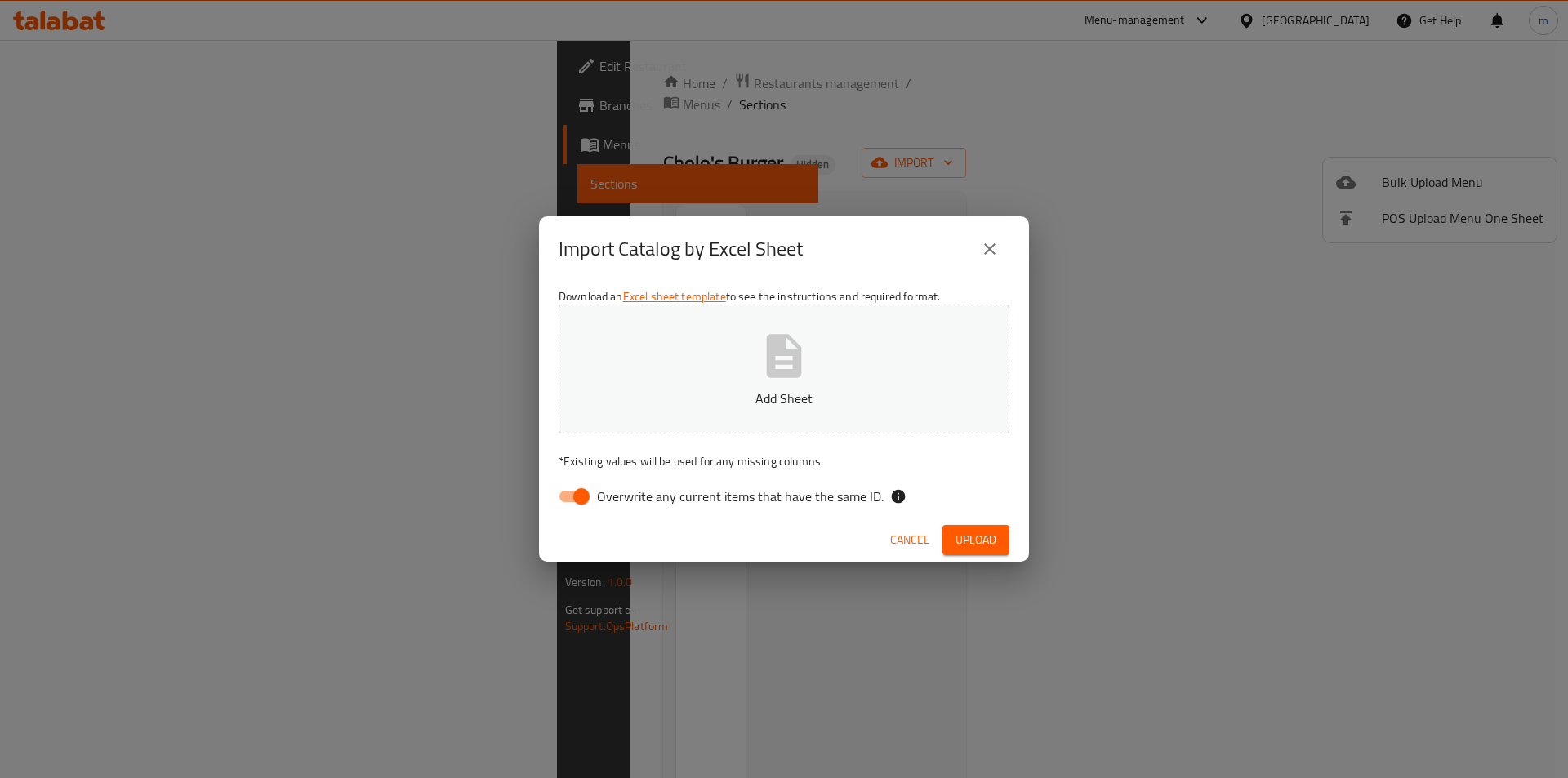
click at [599, 486] on span "Overwrite any current items that have the same ID." at bounding box center [741, 495] width 287 height 19
click at [599, 486] on input "Overwrite any current items that have the same ID." at bounding box center [582, 496] width 93 height 31
checkbox input "false"
click at [659, 411] on button "Add Sheet" at bounding box center [784, 370] width 451 height 129
click at [978, 532] on span "Upload" at bounding box center [976, 540] width 41 height 20
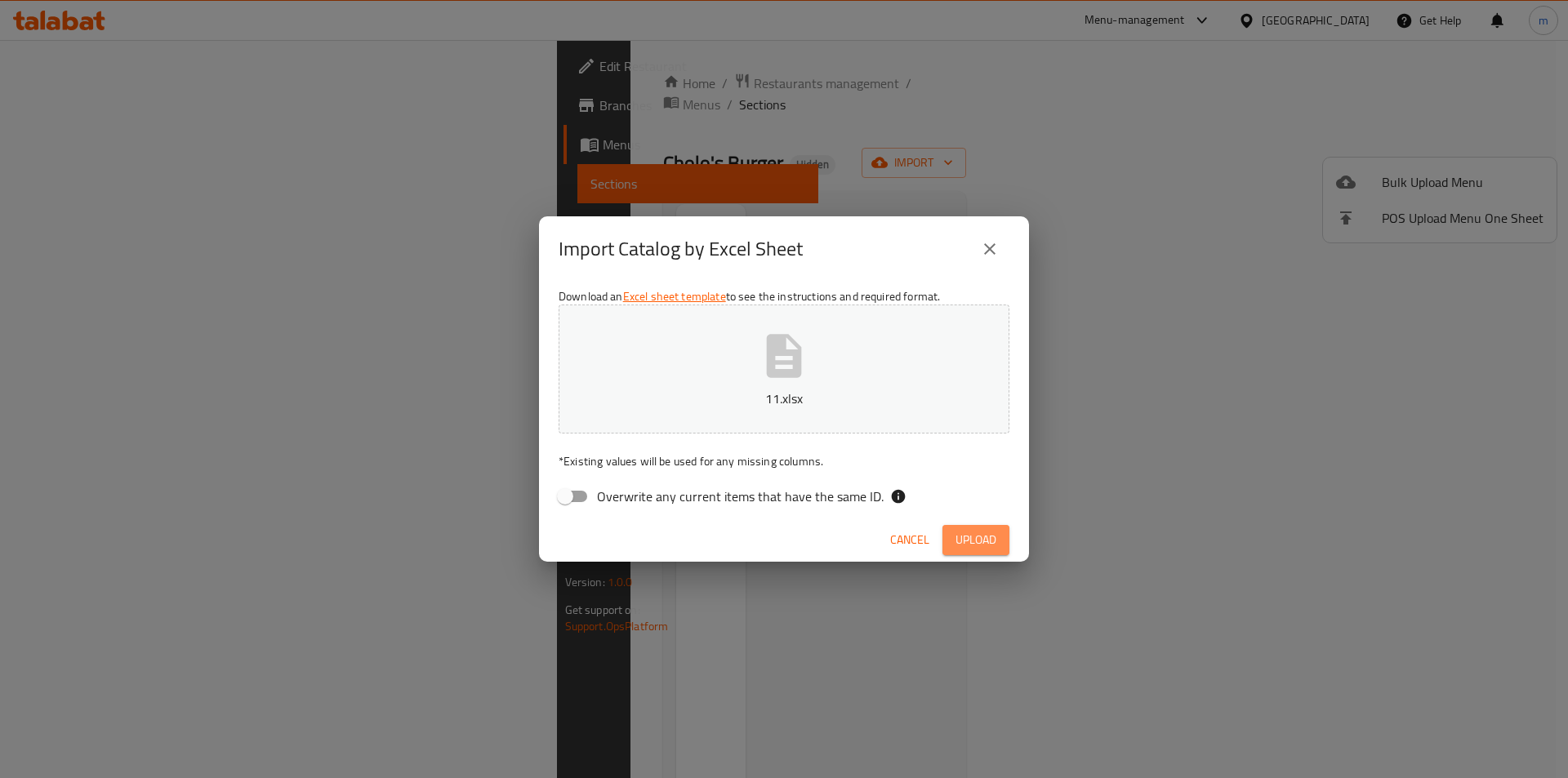
click at [988, 542] on span "Upload" at bounding box center [976, 540] width 41 height 20
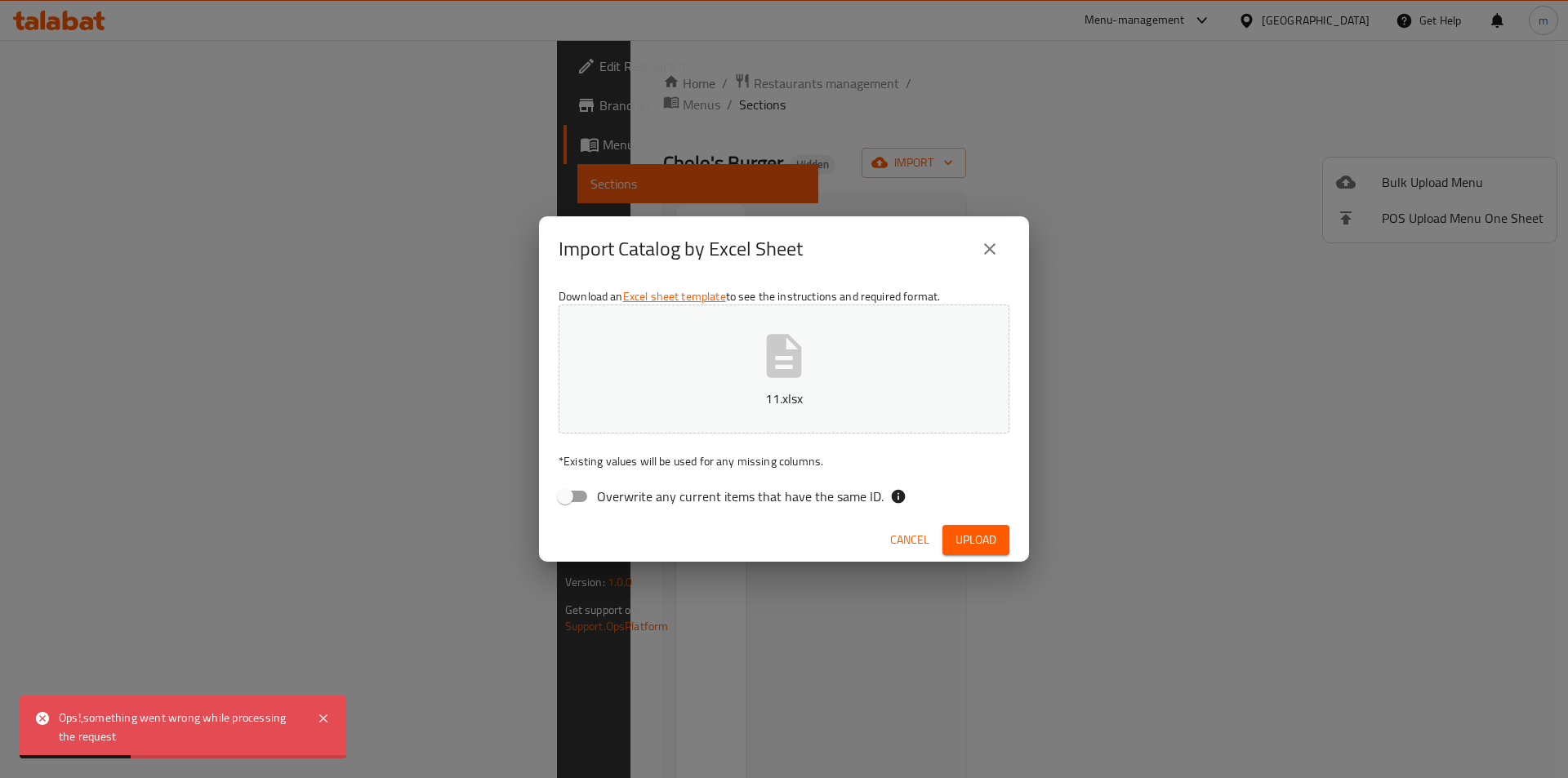
click at [942, 461] on p "* Existing values will be used for any missing columns." at bounding box center [784, 461] width 451 height 17
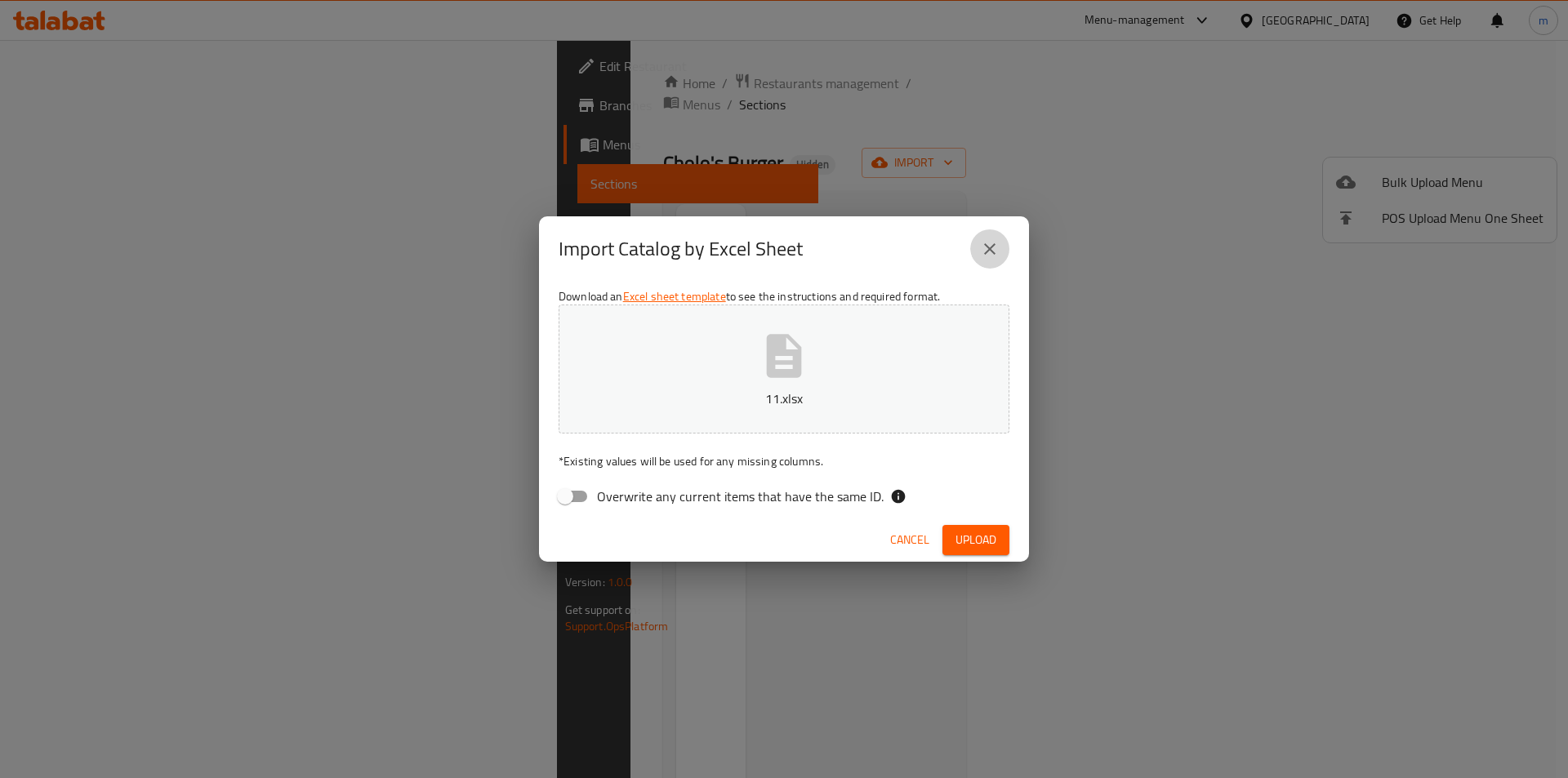
click at [986, 245] on icon "close" at bounding box center [989, 249] width 11 height 11
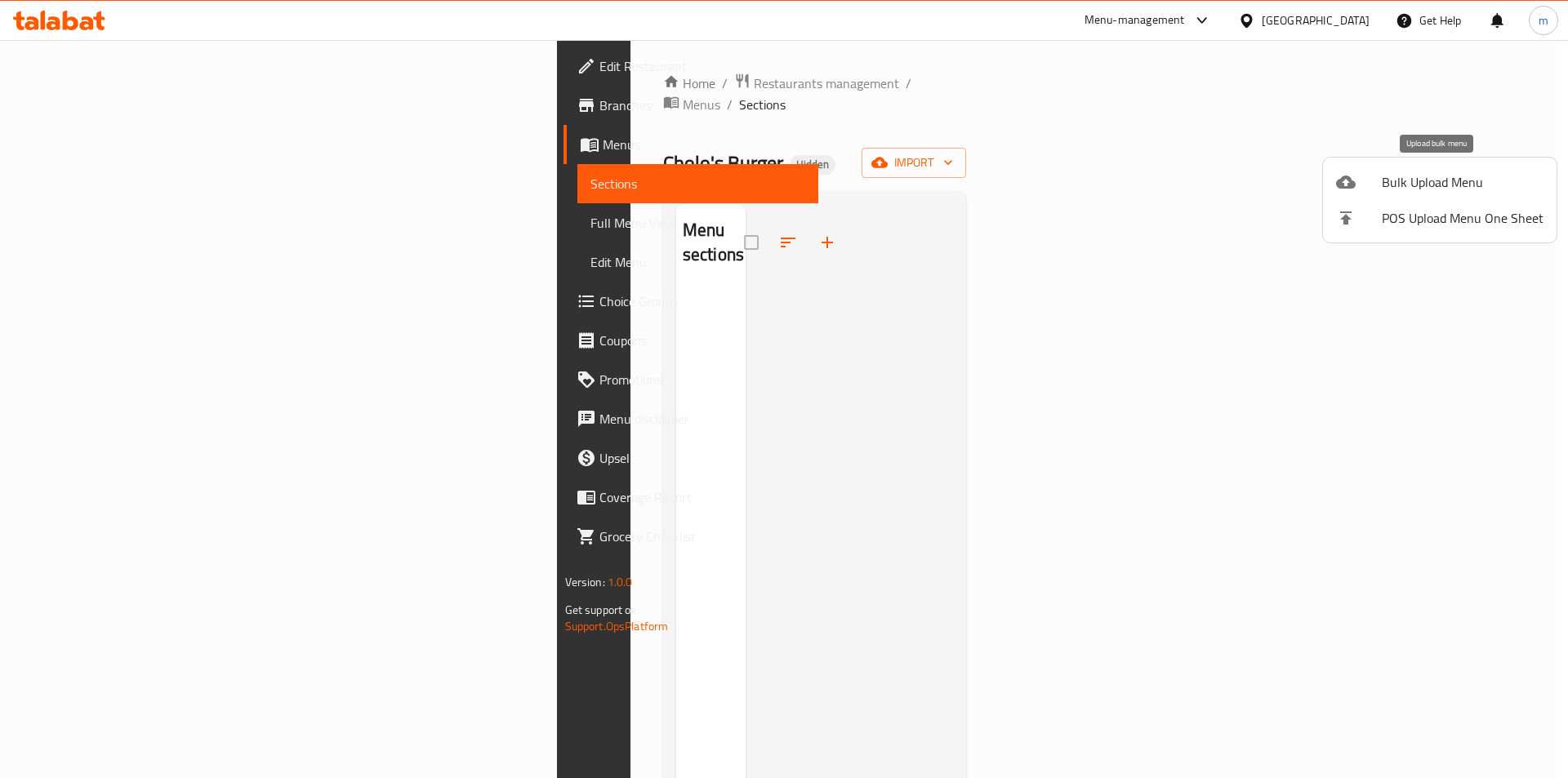
click at [1439, 192] on span "Bulk Upload Menu" at bounding box center [1463, 181] width 162 height 19
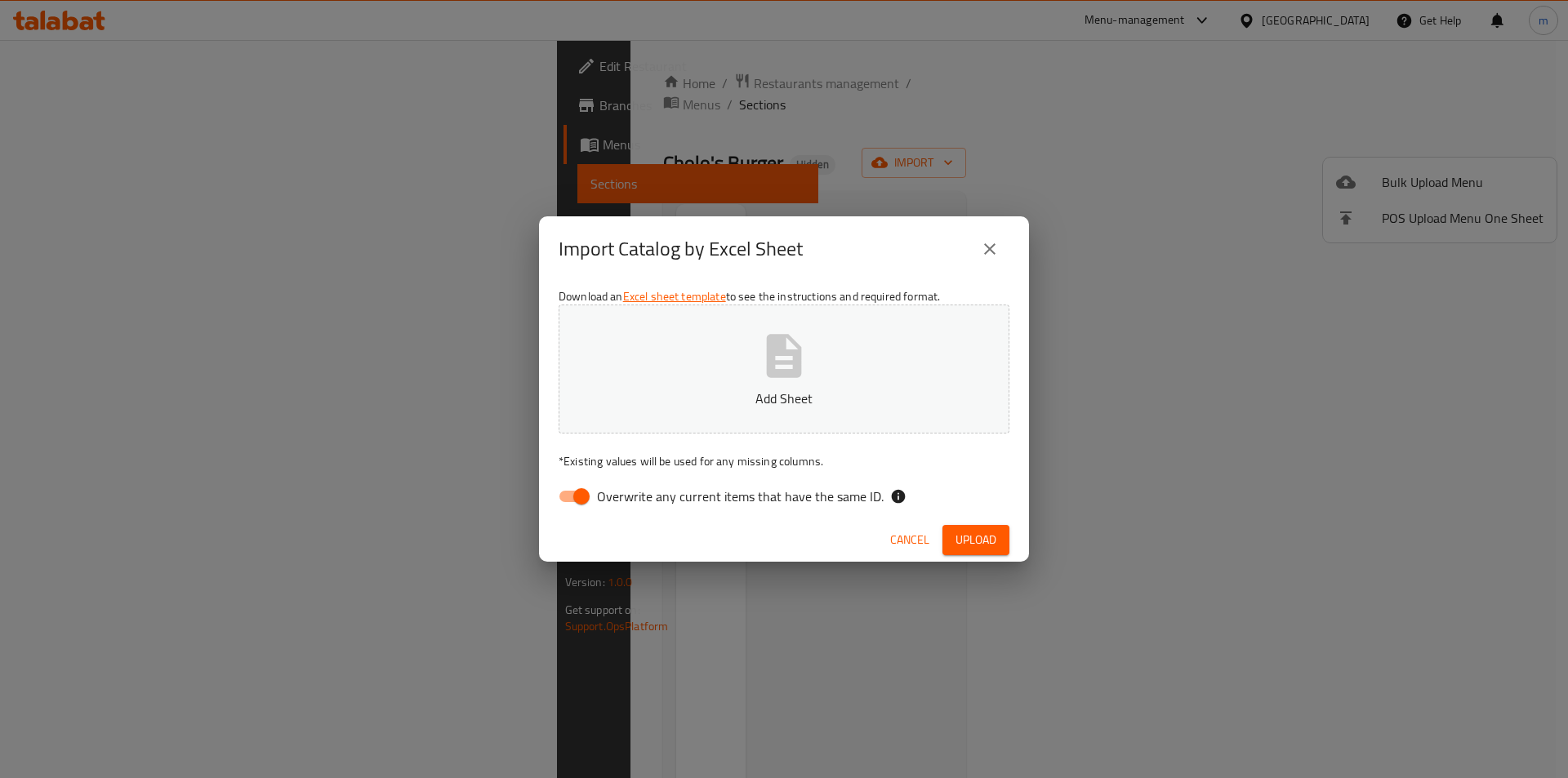
click at [836, 494] on span "Overwrite any current items that have the same ID." at bounding box center [741, 495] width 287 height 19
click at [628, 494] on input "Overwrite any current items that have the same ID." at bounding box center [582, 496] width 93 height 31
checkbox input "false"
click at [996, 526] on button "Upload" at bounding box center [975, 540] width 67 height 30
click at [987, 540] on span "Upload" at bounding box center [976, 540] width 41 height 20
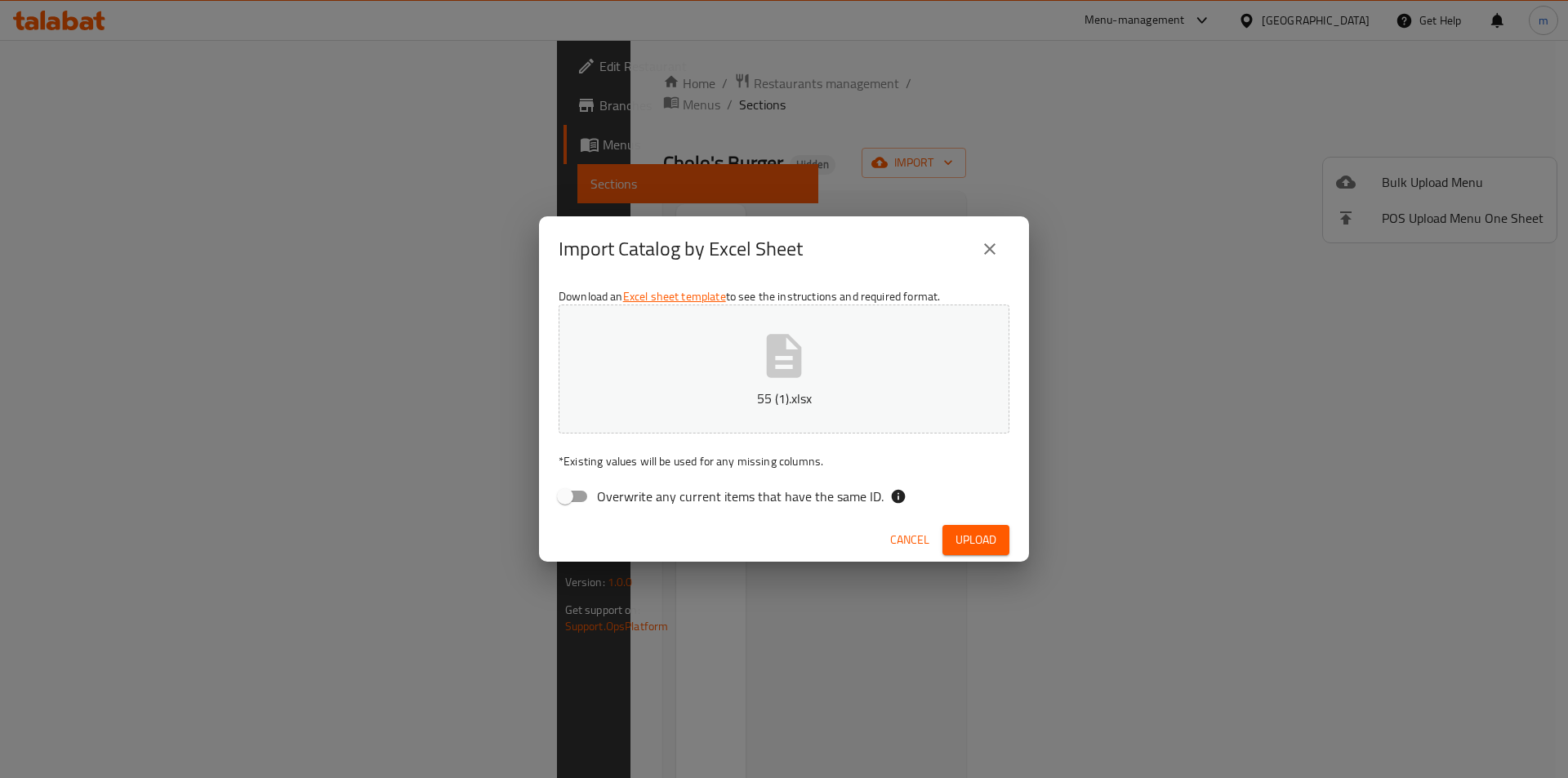
click at [690, 380] on button "55 (1).xlsx" at bounding box center [784, 370] width 451 height 129
click at [979, 546] on span "Upload" at bounding box center [976, 540] width 41 height 20
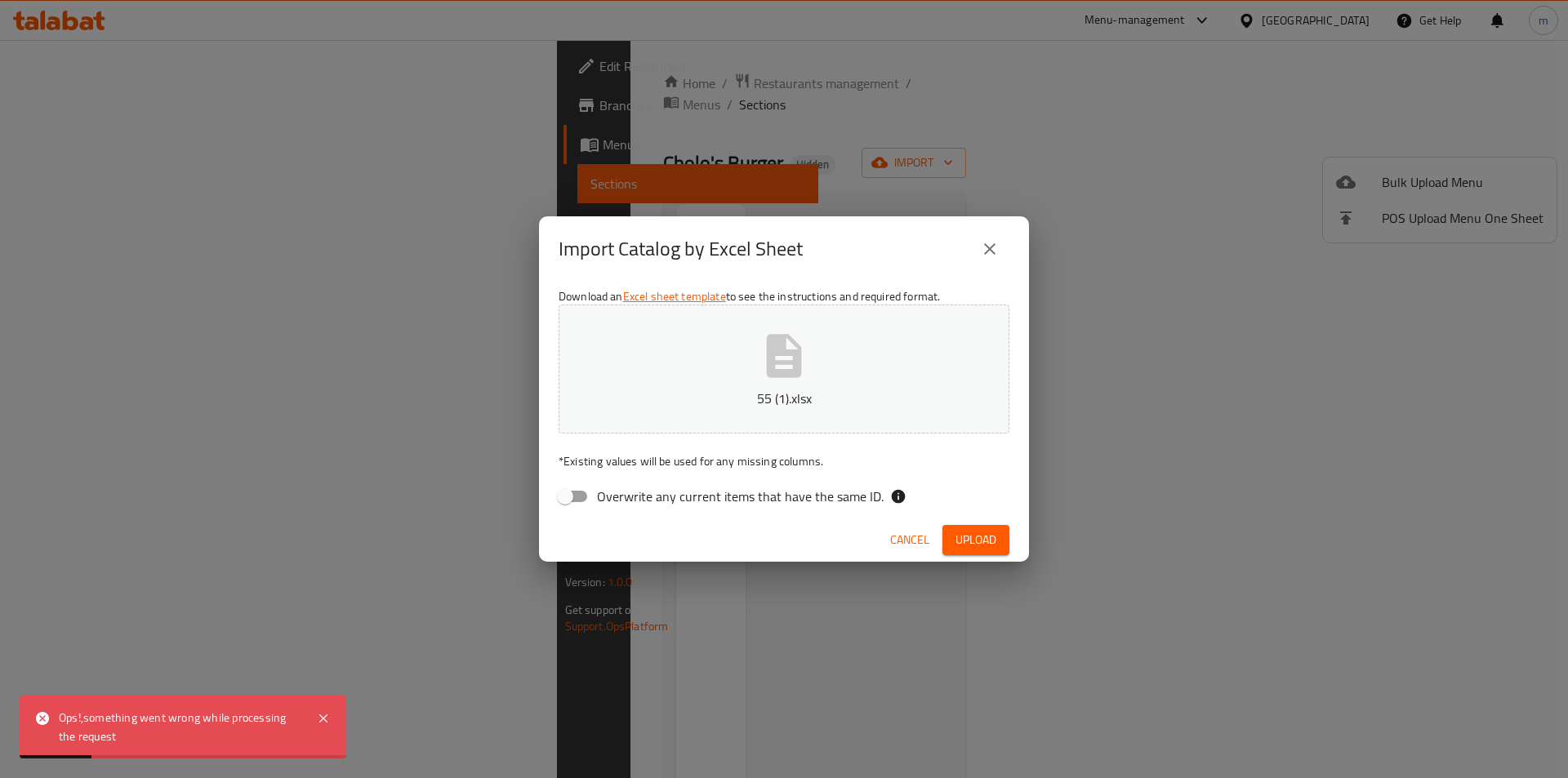
click at [173, 709] on div "Ops!,something went wrong while processing the request" at bounding box center [179, 727] width 241 height 37
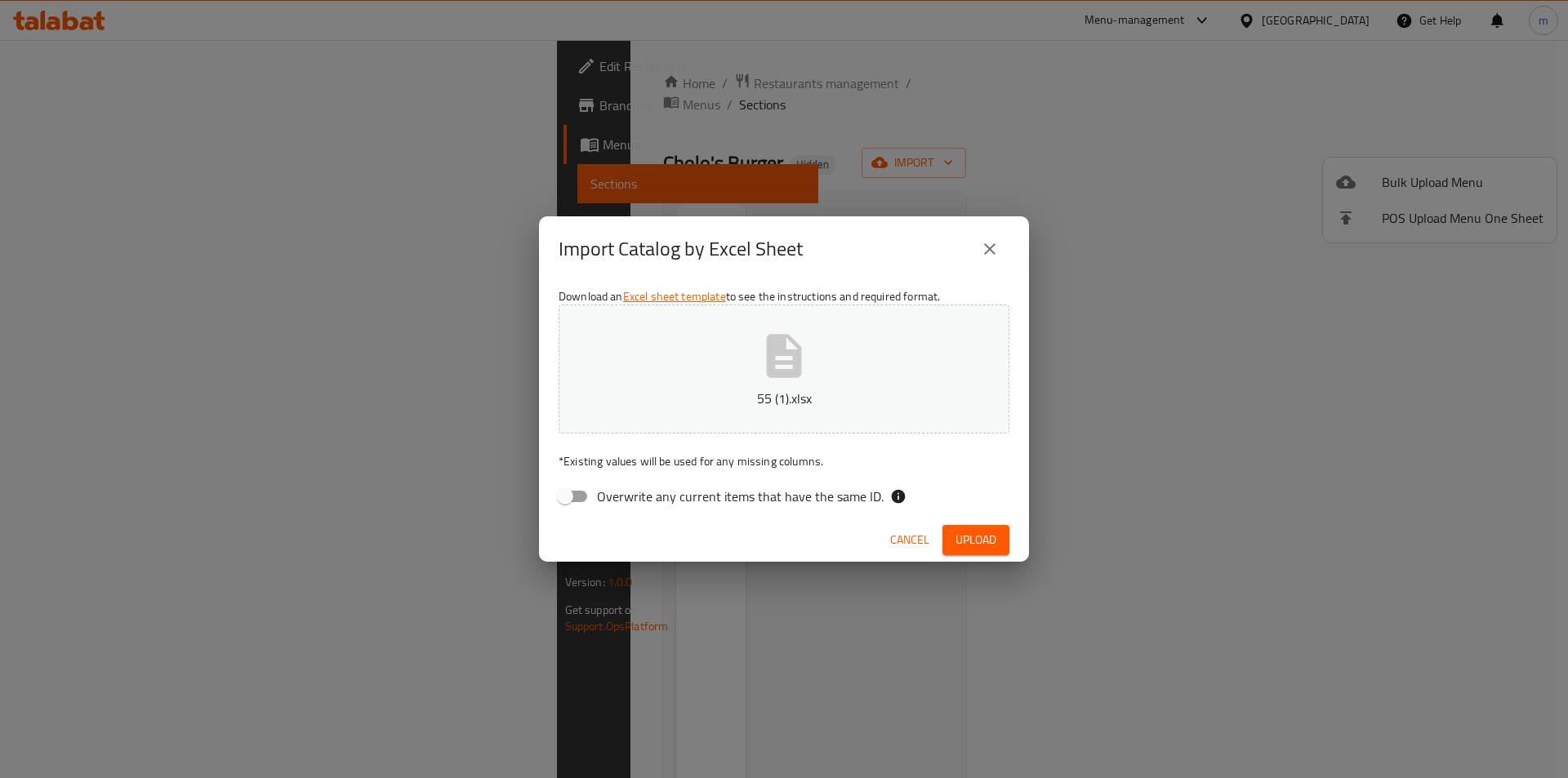
click at [907, 541] on span "Cancel" at bounding box center [910, 540] width 39 height 20
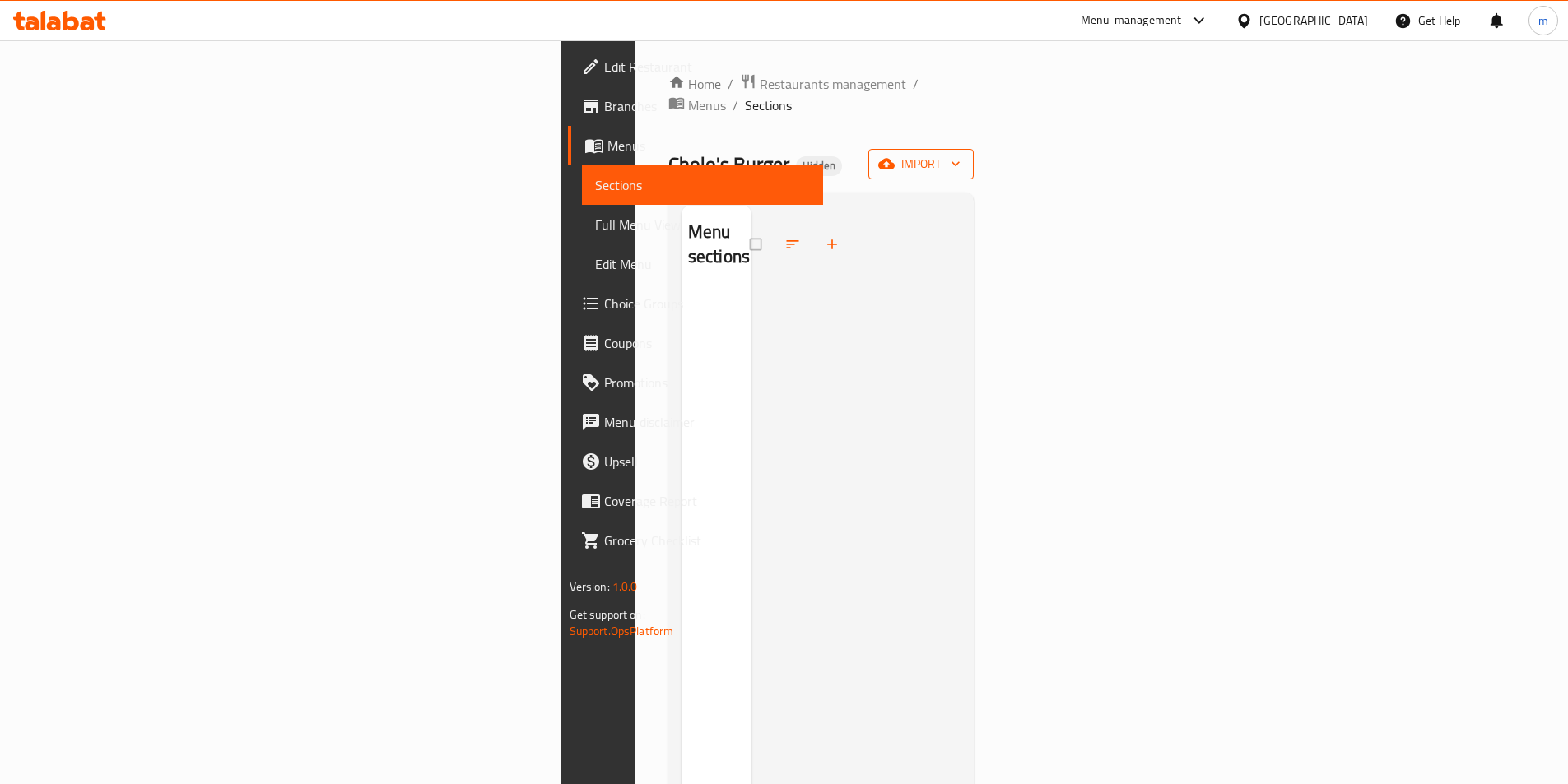
click at [961, 154] on span "import" at bounding box center [920, 164] width 79 height 20
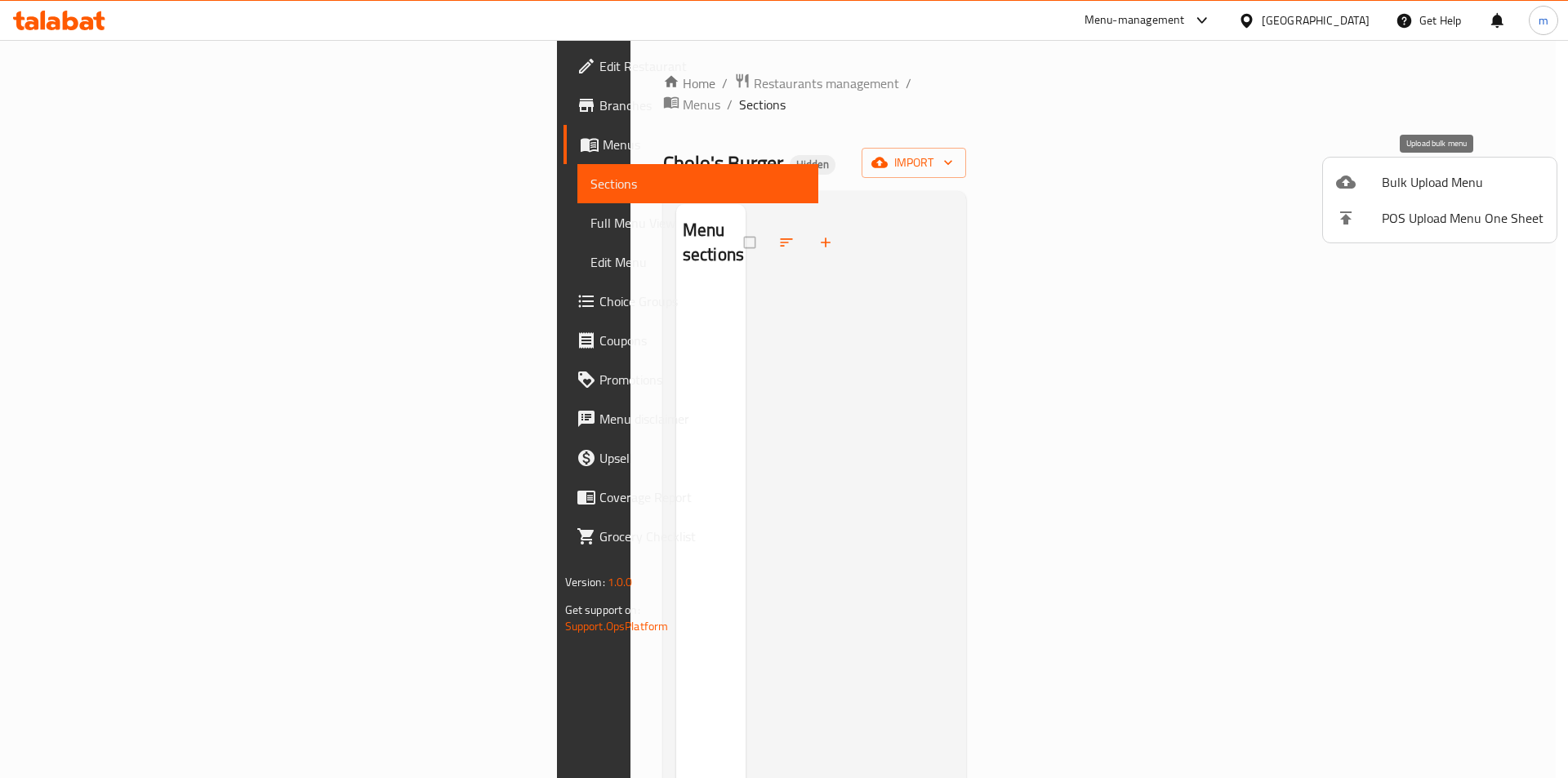
click at [1403, 187] on span "Bulk Upload Menu" at bounding box center [1463, 181] width 162 height 19
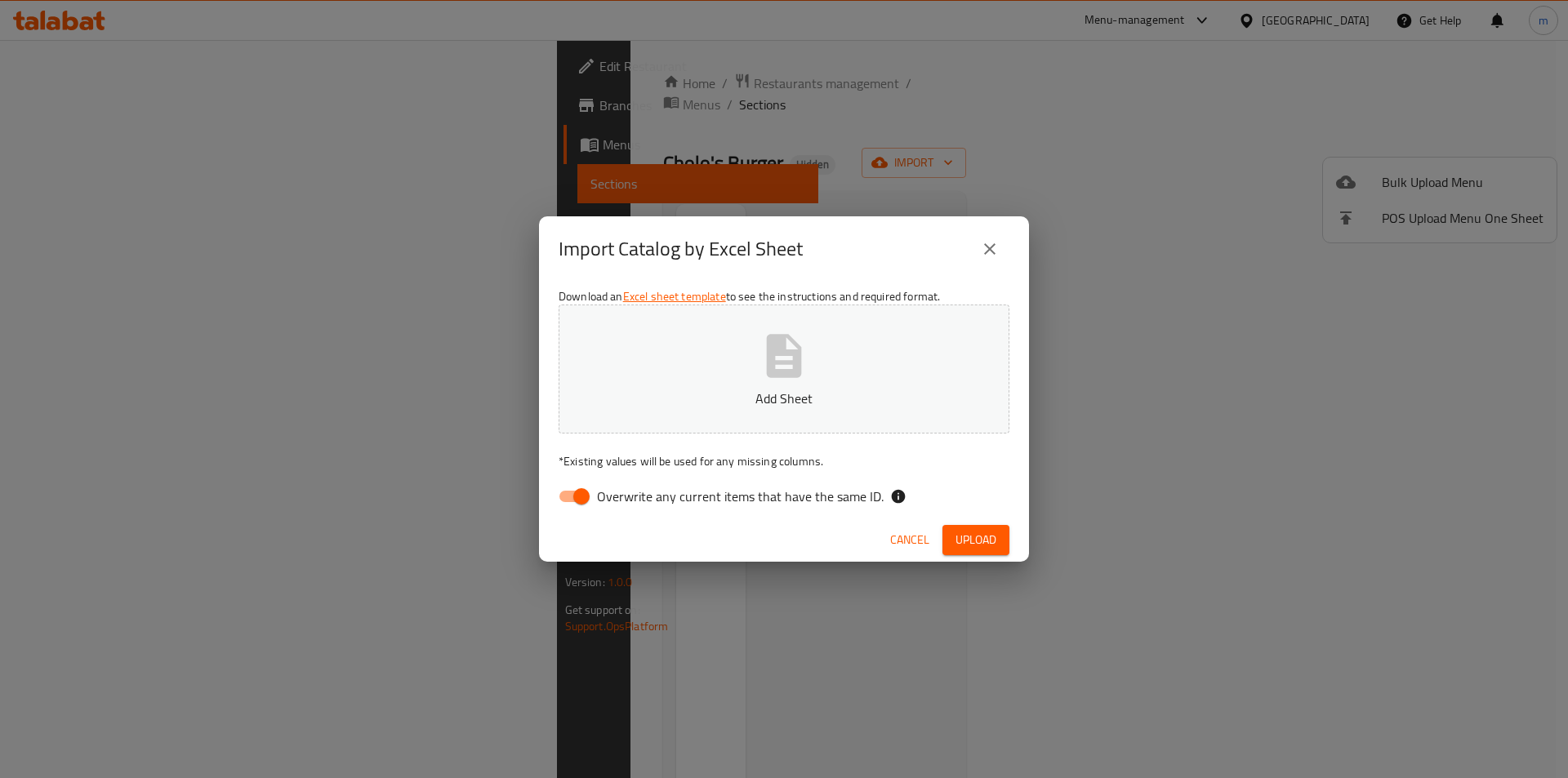
click at [578, 487] on input "Overwrite any current items that have the same ID." at bounding box center [582, 496] width 93 height 31
checkbox input "false"
click at [989, 550] on span "Upload" at bounding box center [976, 540] width 41 height 20
click at [943, 205] on div "Import Catalog by Excel Sheet Download an Excel sheet template to see the instr…" at bounding box center [784, 389] width 1568 height 778
click at [897, 536] on span "Cancel" at bounding box center [910, 540] width 39 height 20
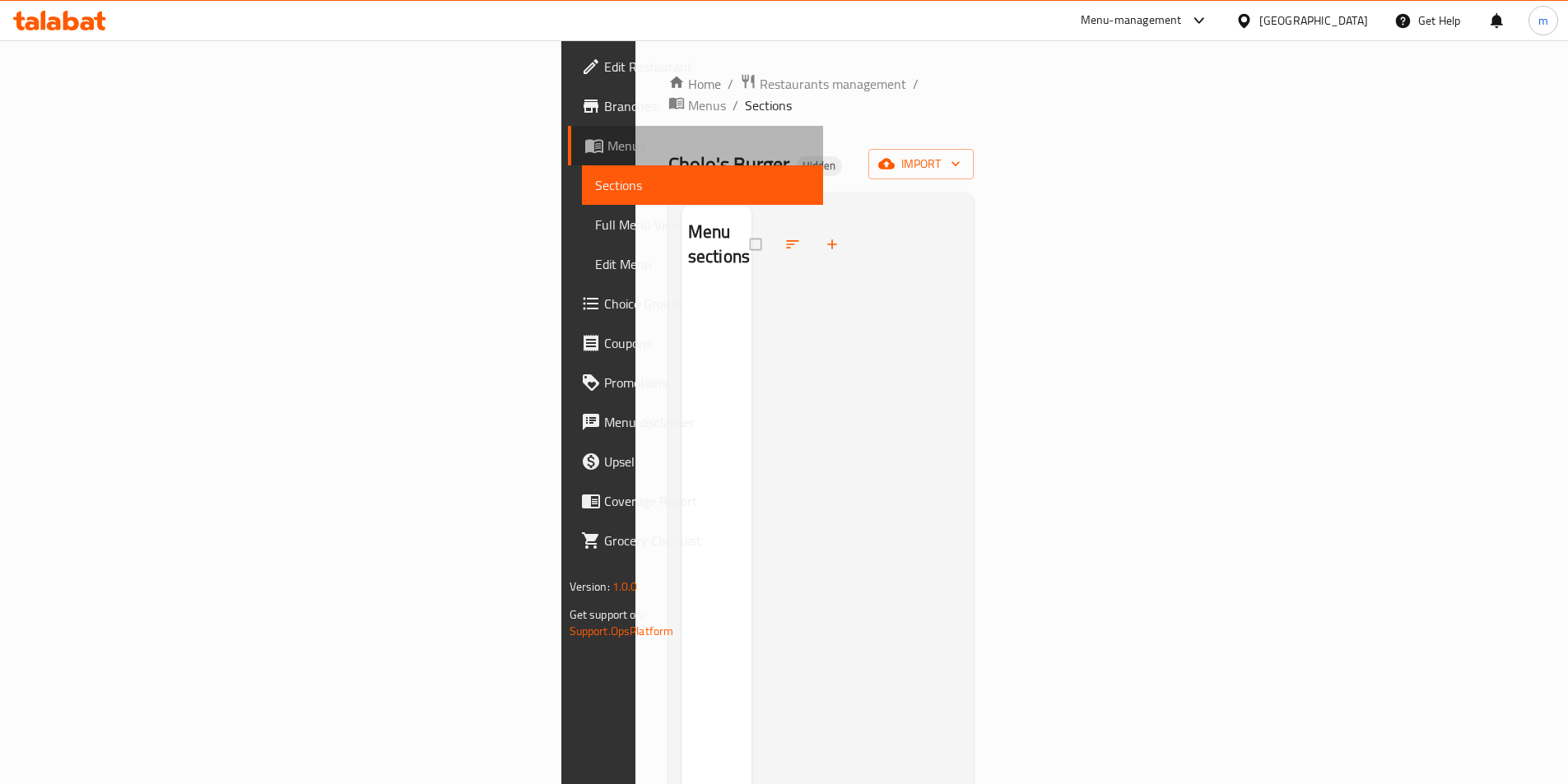
click at [607, 151] on span "Menus" at bounding box center [708, 145] width 202 height 20
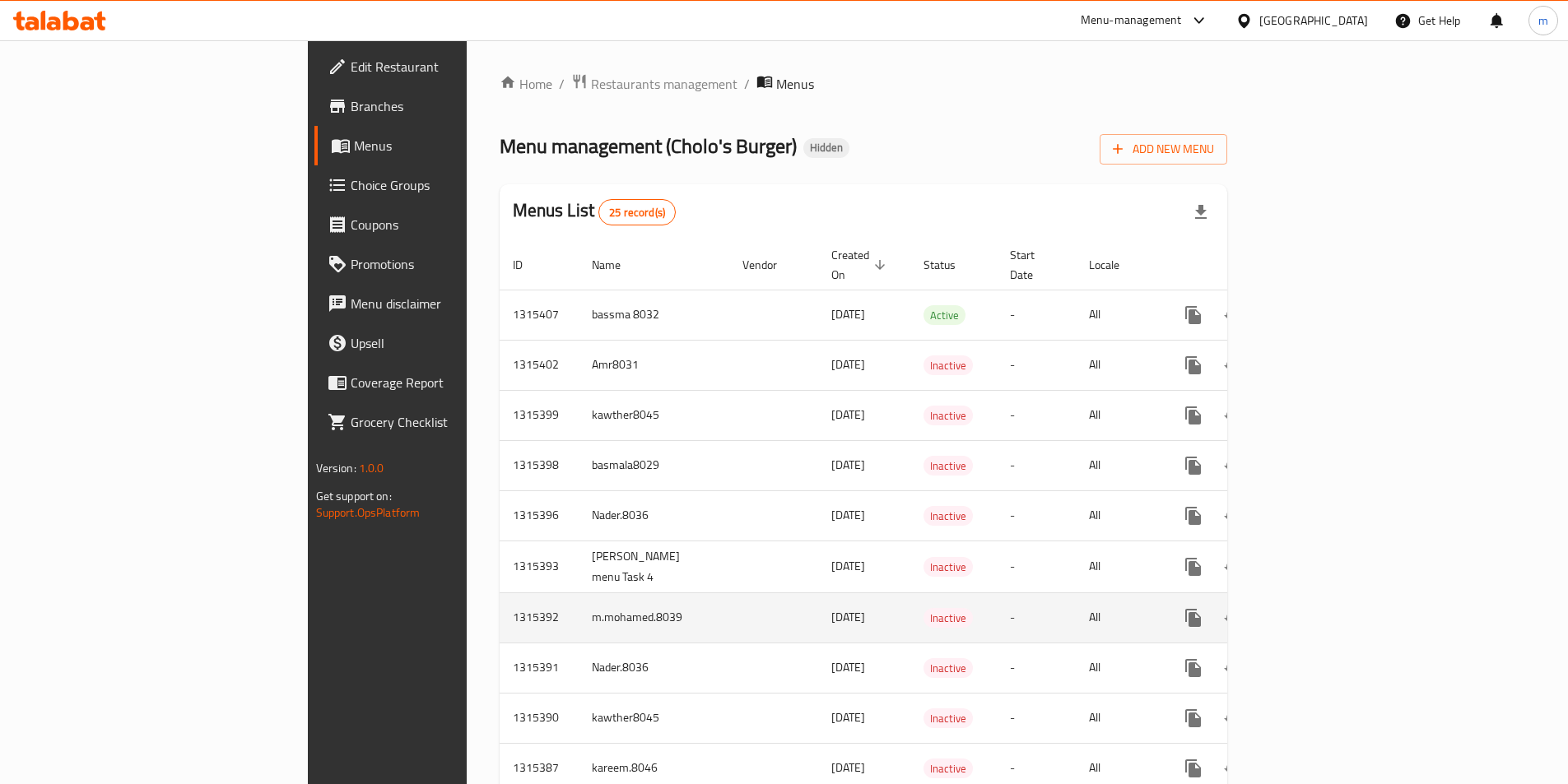
click at [579, 597] on td "m.mohamed.8039" at bounding box center [654, 617] width 151 height 50
copy td "m.mohamed.8039"
click at [1278, 610] on icon "enhanced table" at bounding box center [1273, 617] width 11 height 15
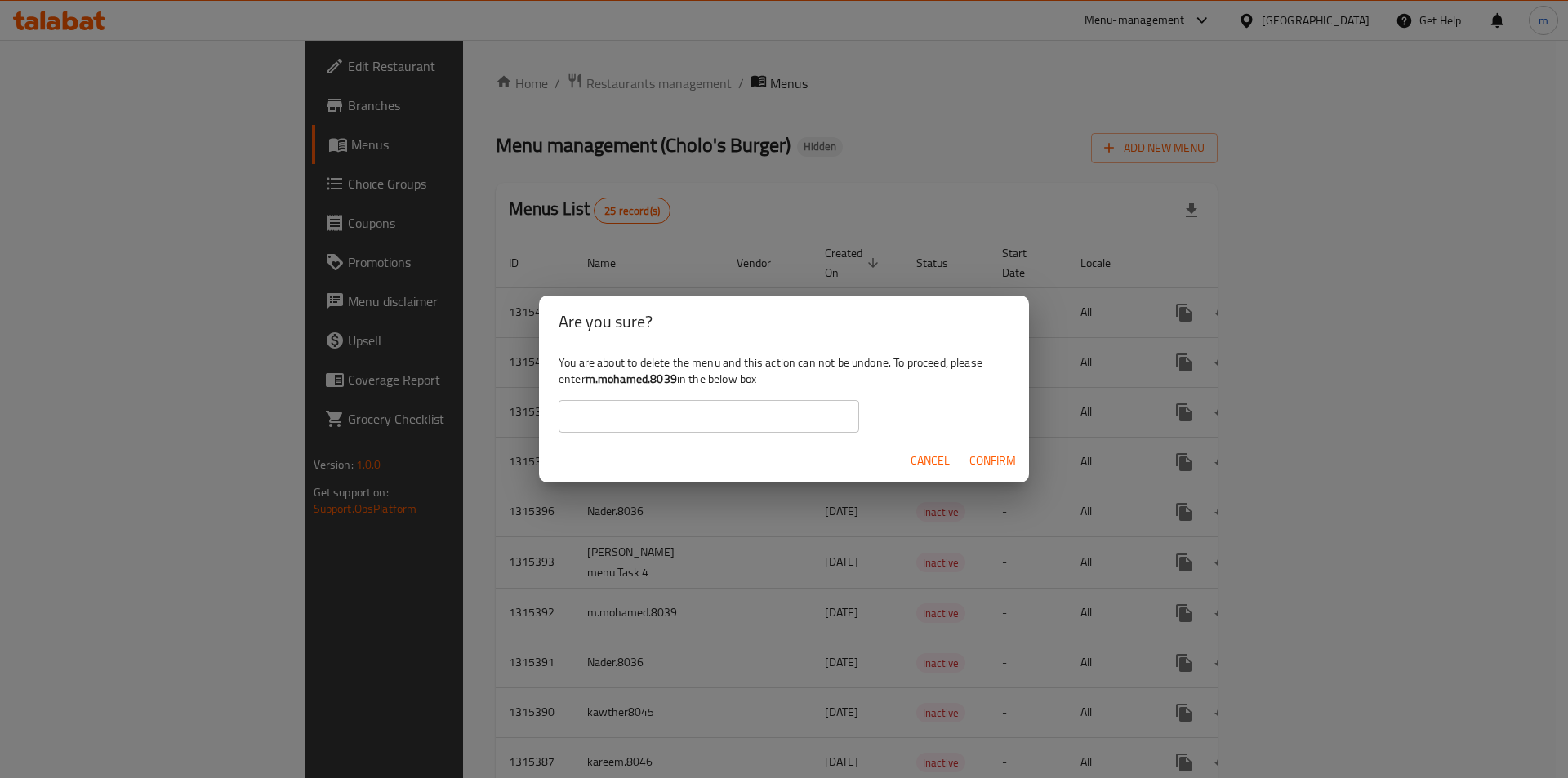
click at [652, 418] on input "text" at bounding box center [708, 416] width 300 height 32
paste input "m.mohamed.8039"
type input "m.mohamed.8039"
click at [1000, 467] on span "Confirm" at bounding box center [993, 461] width 46 height 20
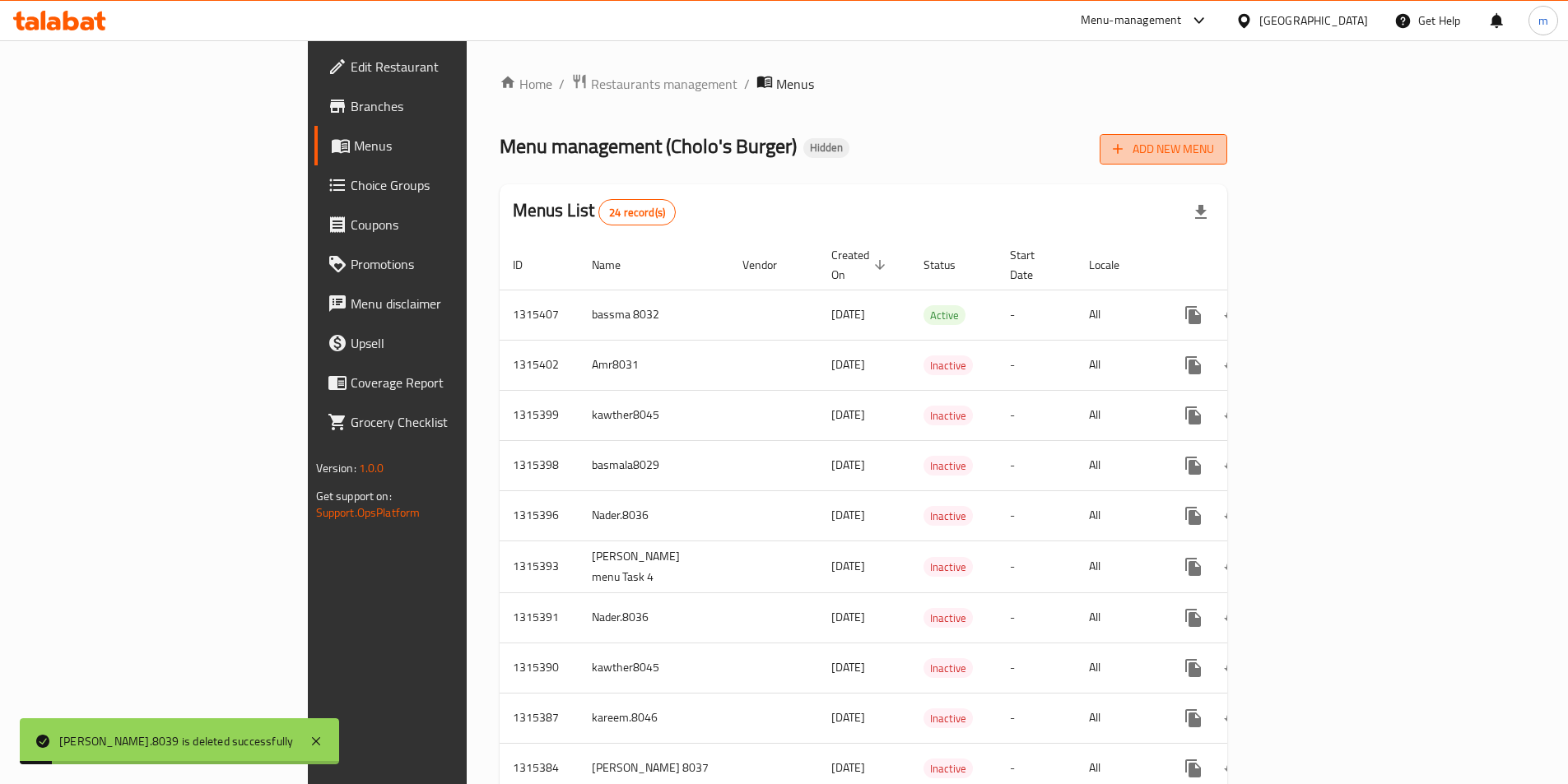
click at [1214, 151] on span "Add New Menu" at bounding box center [1163, 149] width 102 height 20
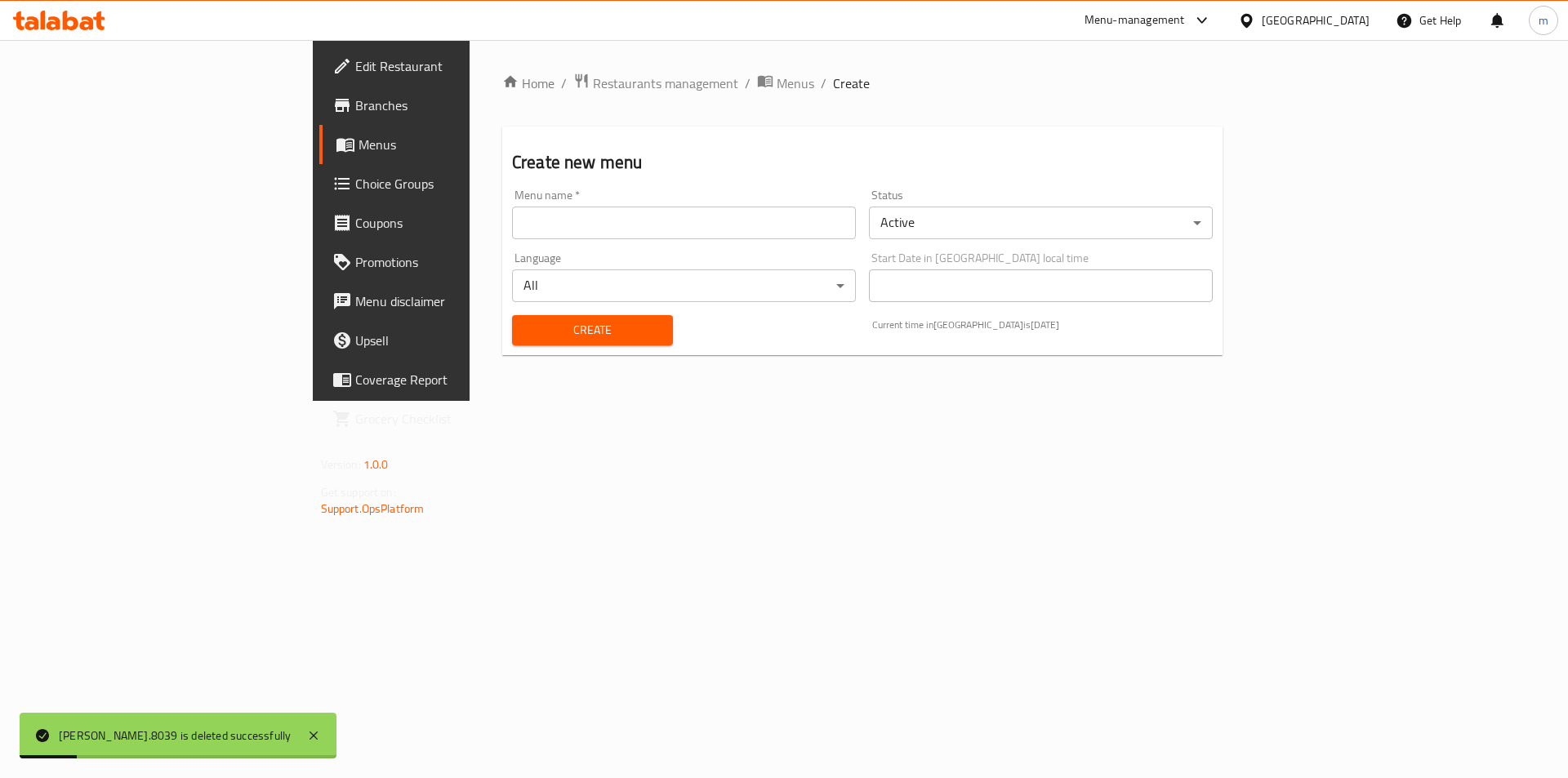
click at [580, 196] on div "Menu name   * Menu name *" at bounding box center [684, 214] width 344 height 50
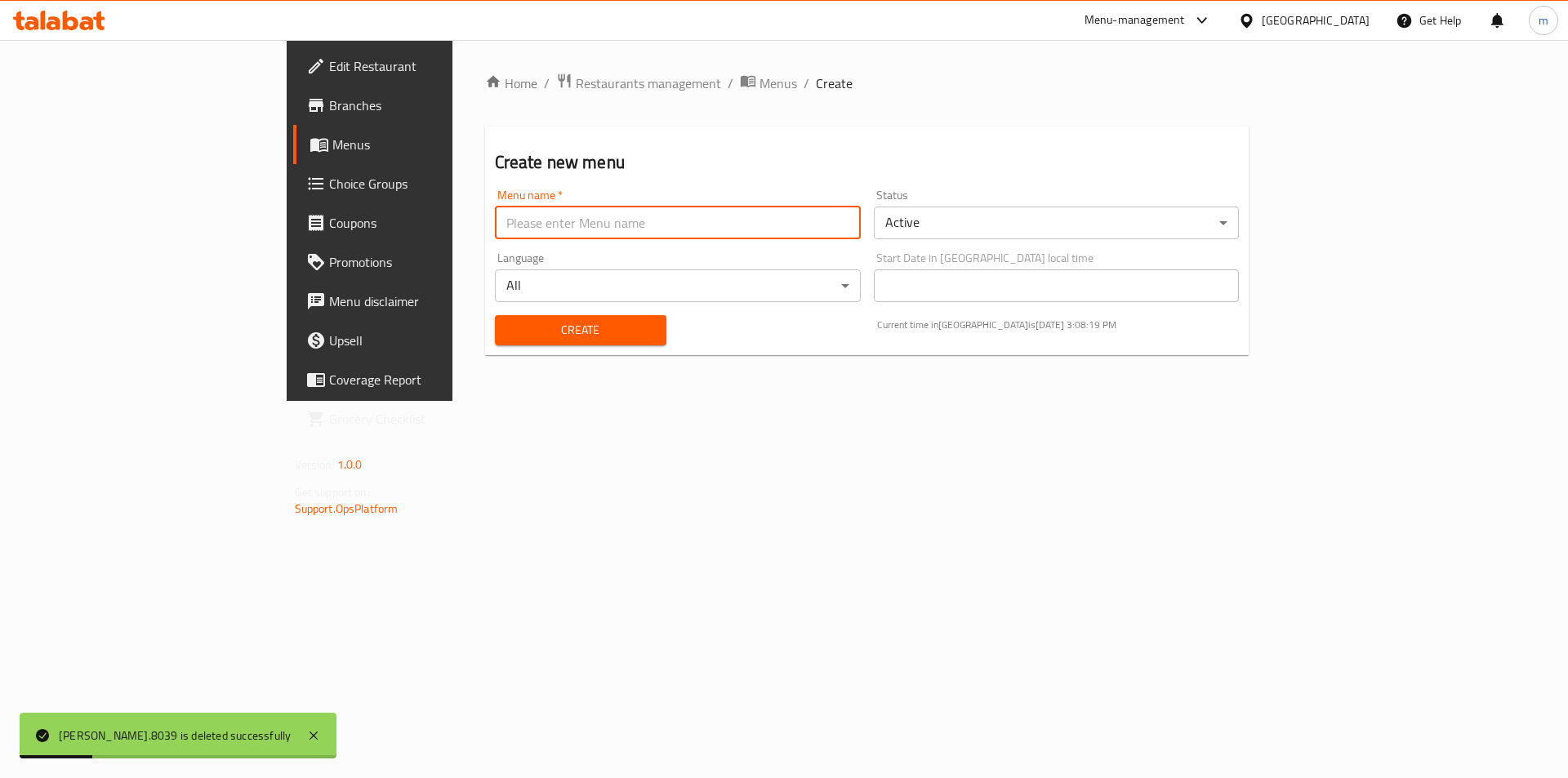
click at [560, 212] on input "text" at bounding box center [678, 222] width 366 height 32
paste input "m.mohamed.8039"
type input "m.mohamed.8039"
click at [513, 326] on span "Create" at bounding box center [580, 330] width 145 height 20
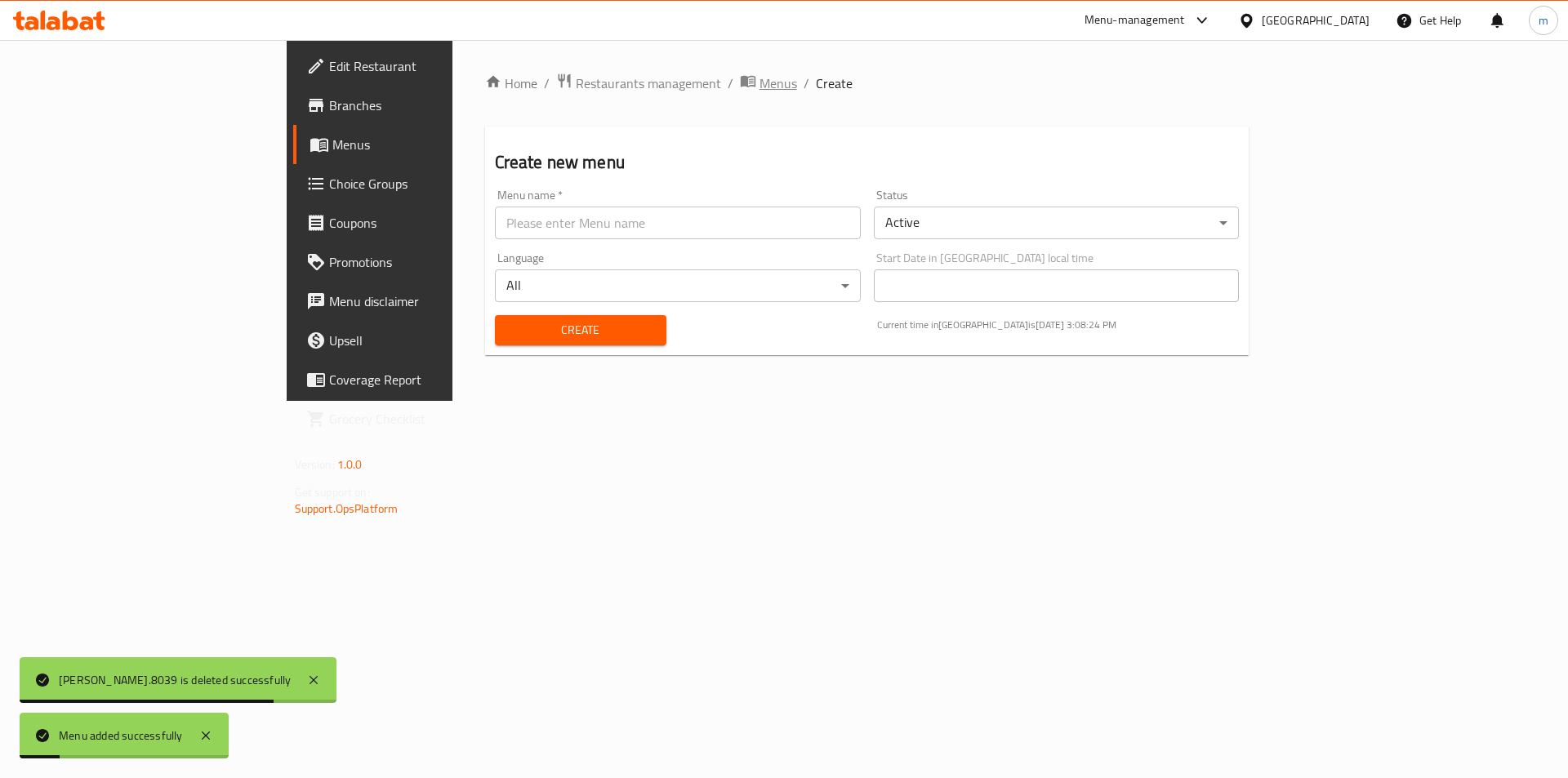
click at [760, 83] on span "Menus" at bounding box center [778, 83] width 38 height 19
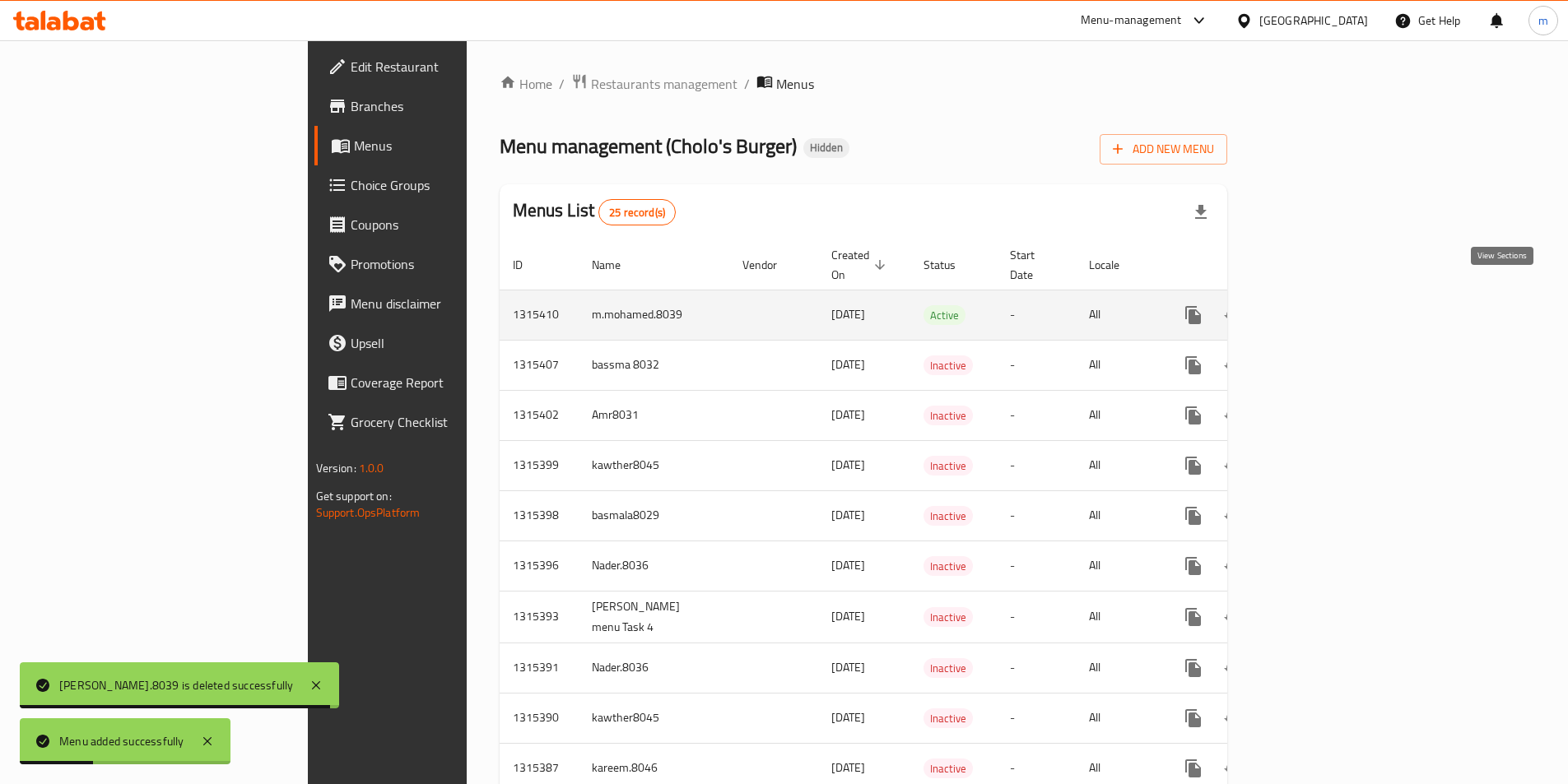
click at [1322, 306] on icon "enhanced table" at bounding box center [1312, 315] width 20 height 20
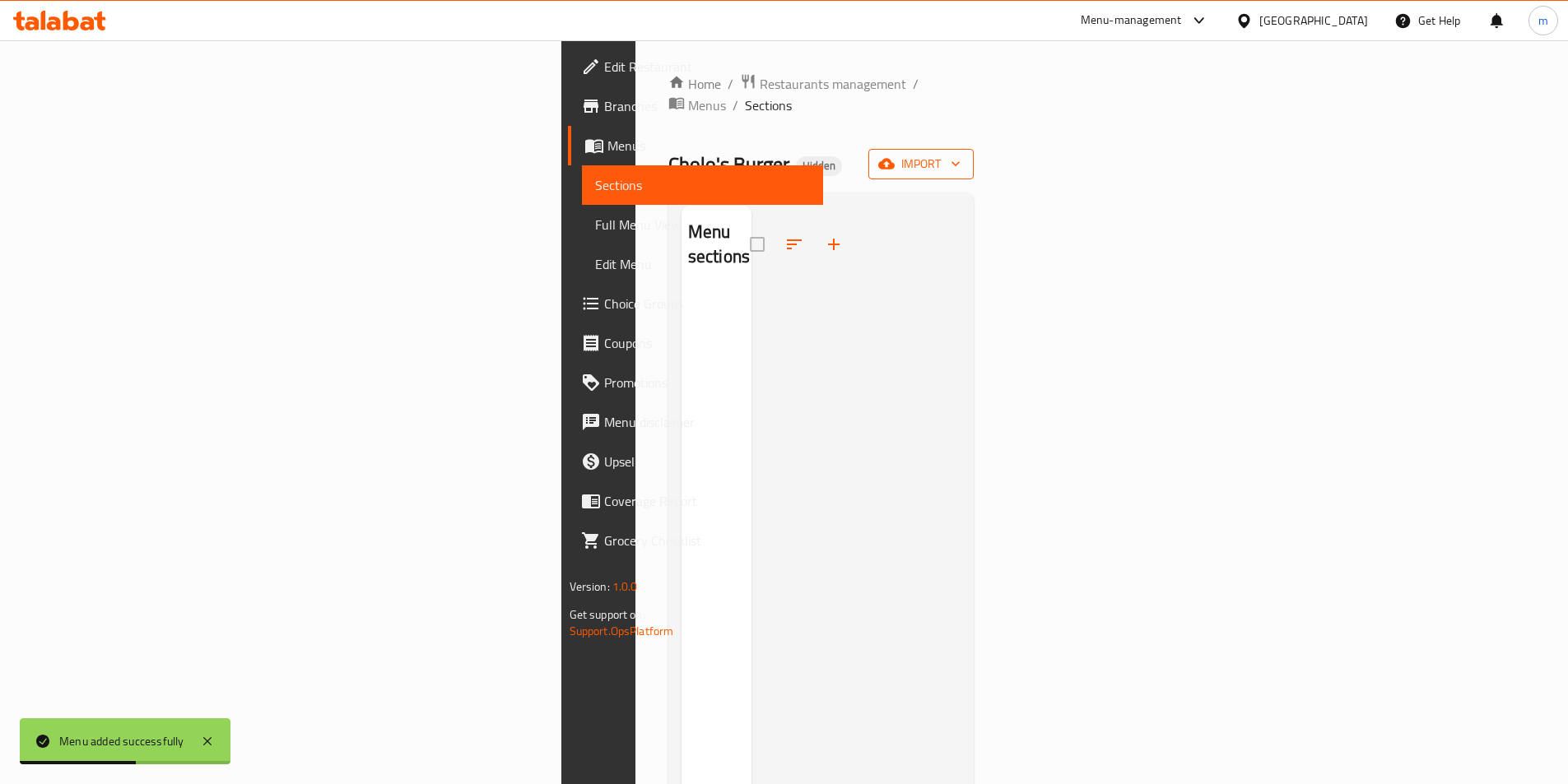
click at [961, 154] on span "import" at bounding box center [920, 164] width 79 height 20
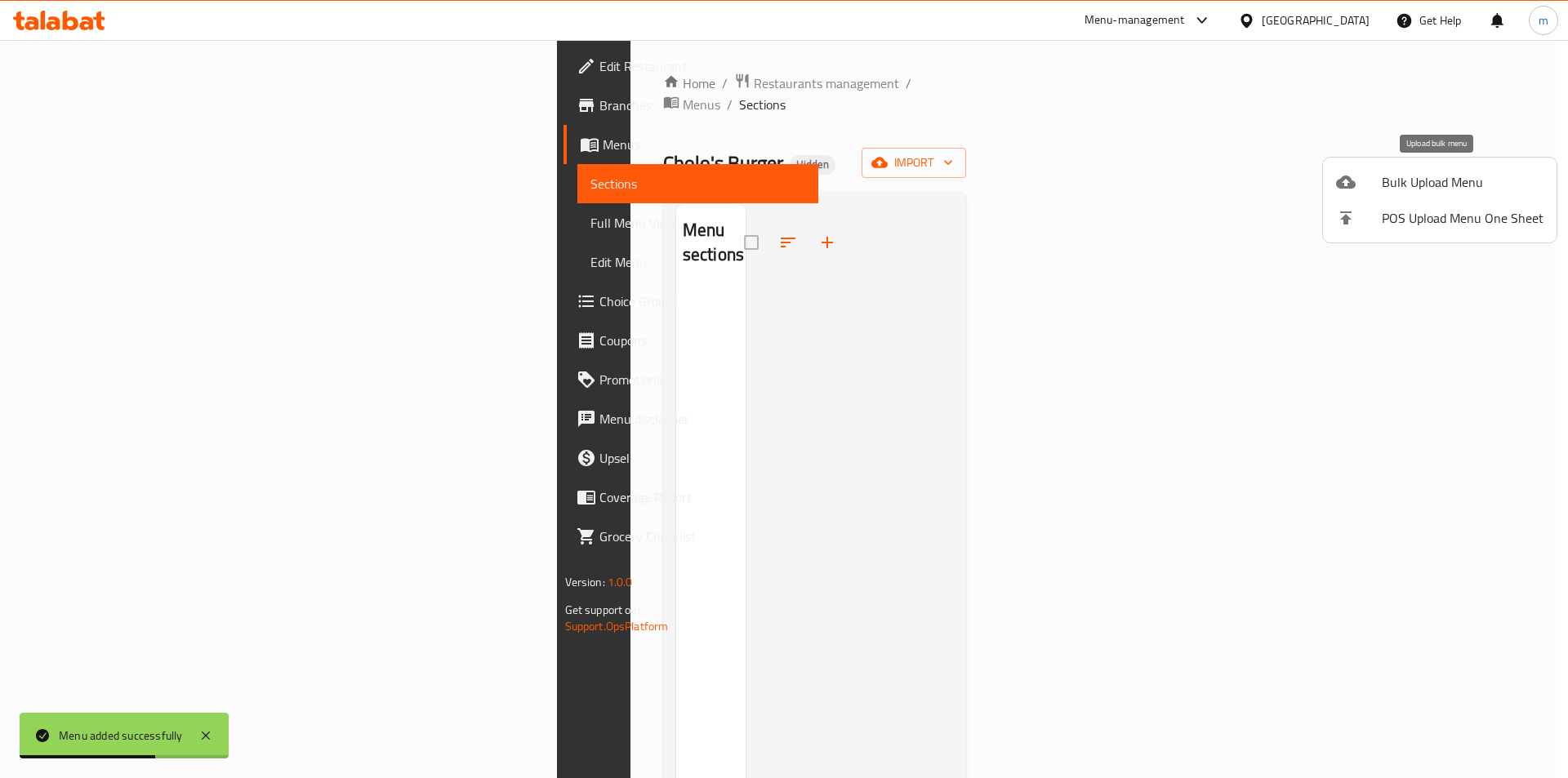
click at [1389, 187] on span "Bulk Upload Menu" at bounding box center [1463, 181] width 162 height 19
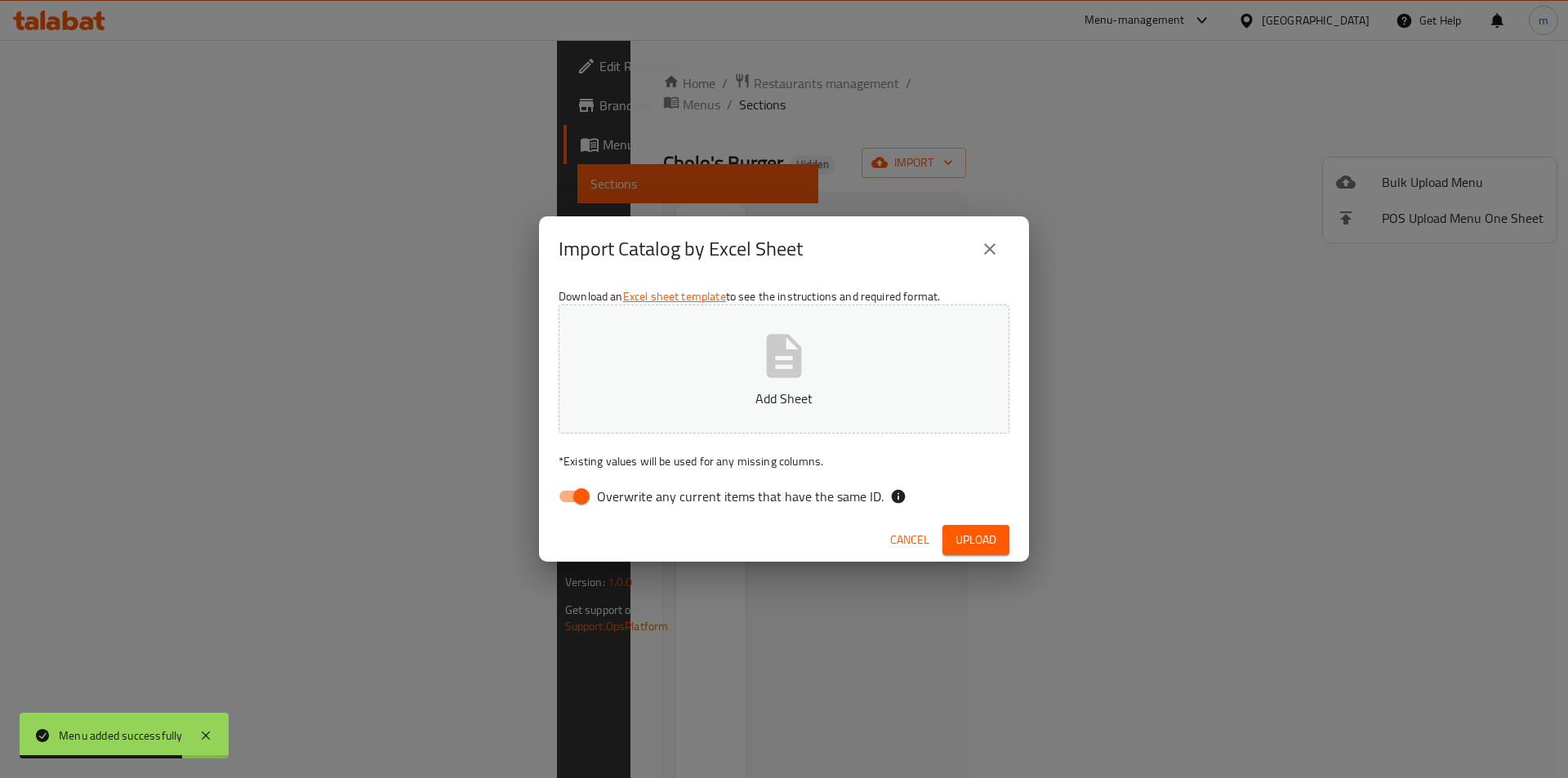
click at [573, 493] on input "Overwrite any current items that have the same ID." at bounding box center [582, 496] width 93 height 31
checkbox input "false"
click at [956, 536] on span "Upload" at bounding box center [976, 540] width 41 height 20
